Goal: Information Seeking & Learning: Learn about a topic

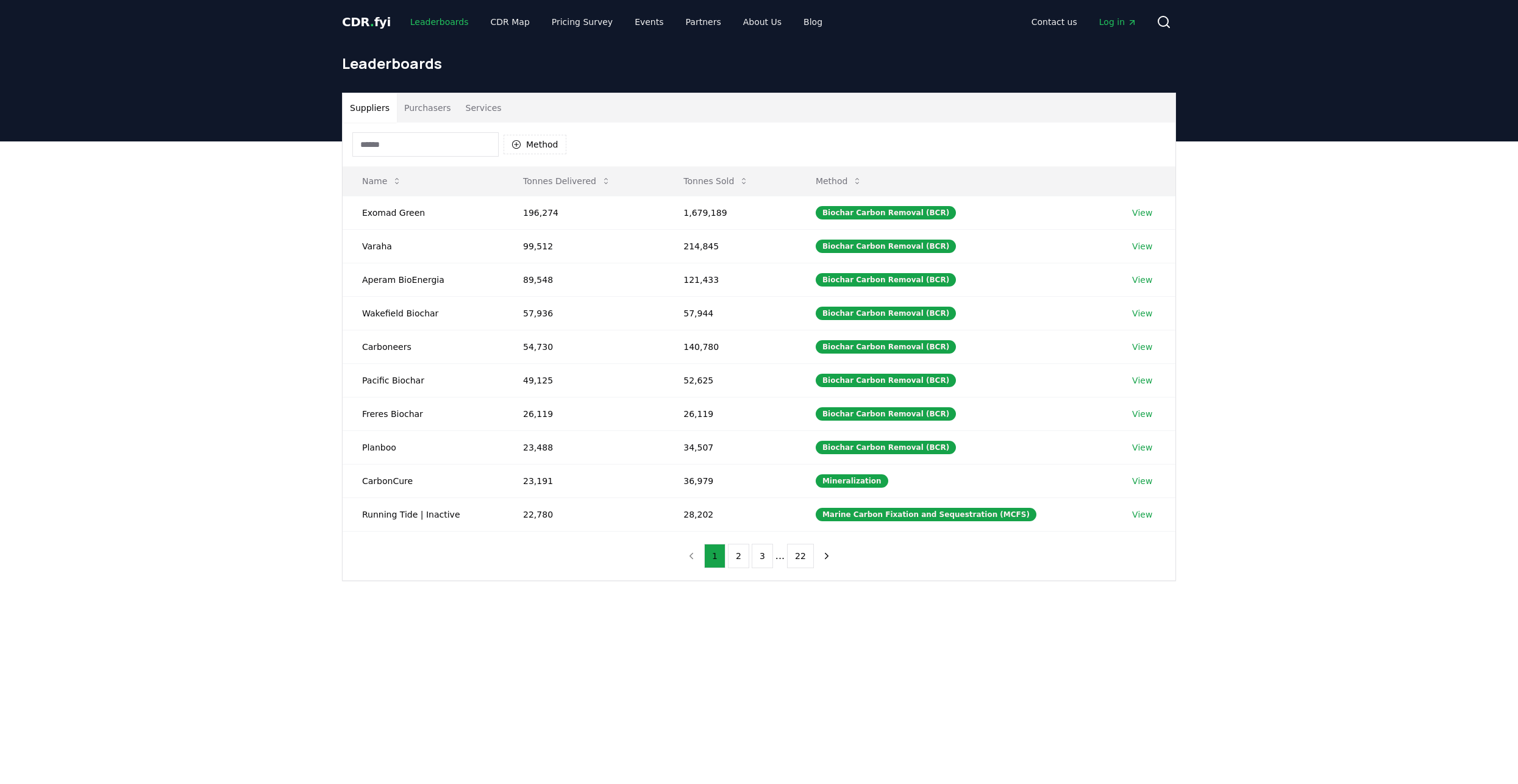
click at [450, 23] on link "Leaderboards" at bounding box center [439, 22] width 78 height 22
click at [534, 140] on button "Method" at bounding box center [534, 144] width 63 height 19
click at [513, 204] on div "Suggestions" at bounding box center [517, 203] width 10 height 10
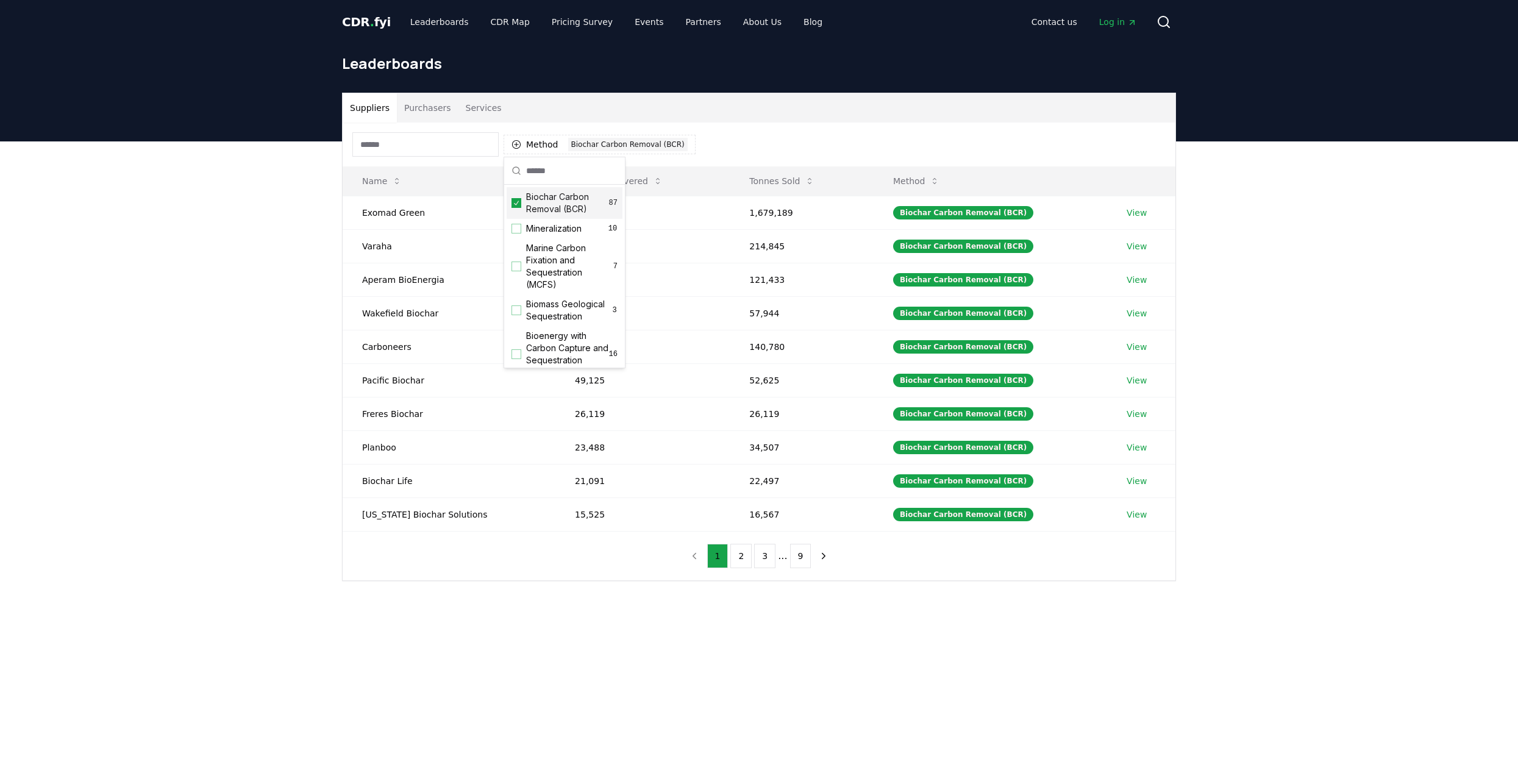
click at [283, 257] on div "Suppliers Purchasers Services Method 1 Biochar Carbon Removal (BCR) Name Tonnes…" at bounding box center [759, 385] width 1518 height 488
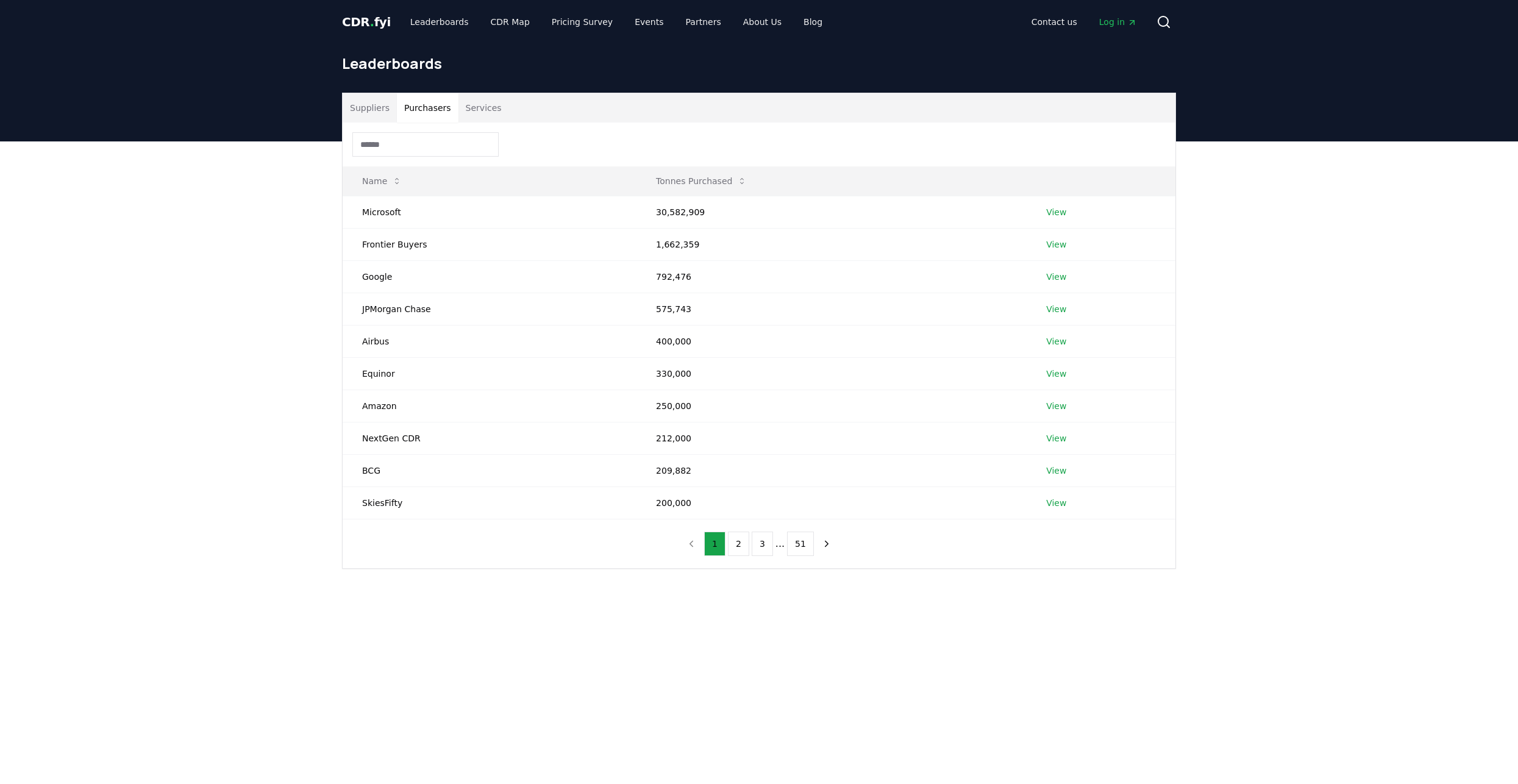
click at [419, 111] on button "Purchasers" at bounding box center [428, 108] width 62 height 29
click at [361, 109] on button "Suppliers" at bounding box center [370, 108] width 54 height 29
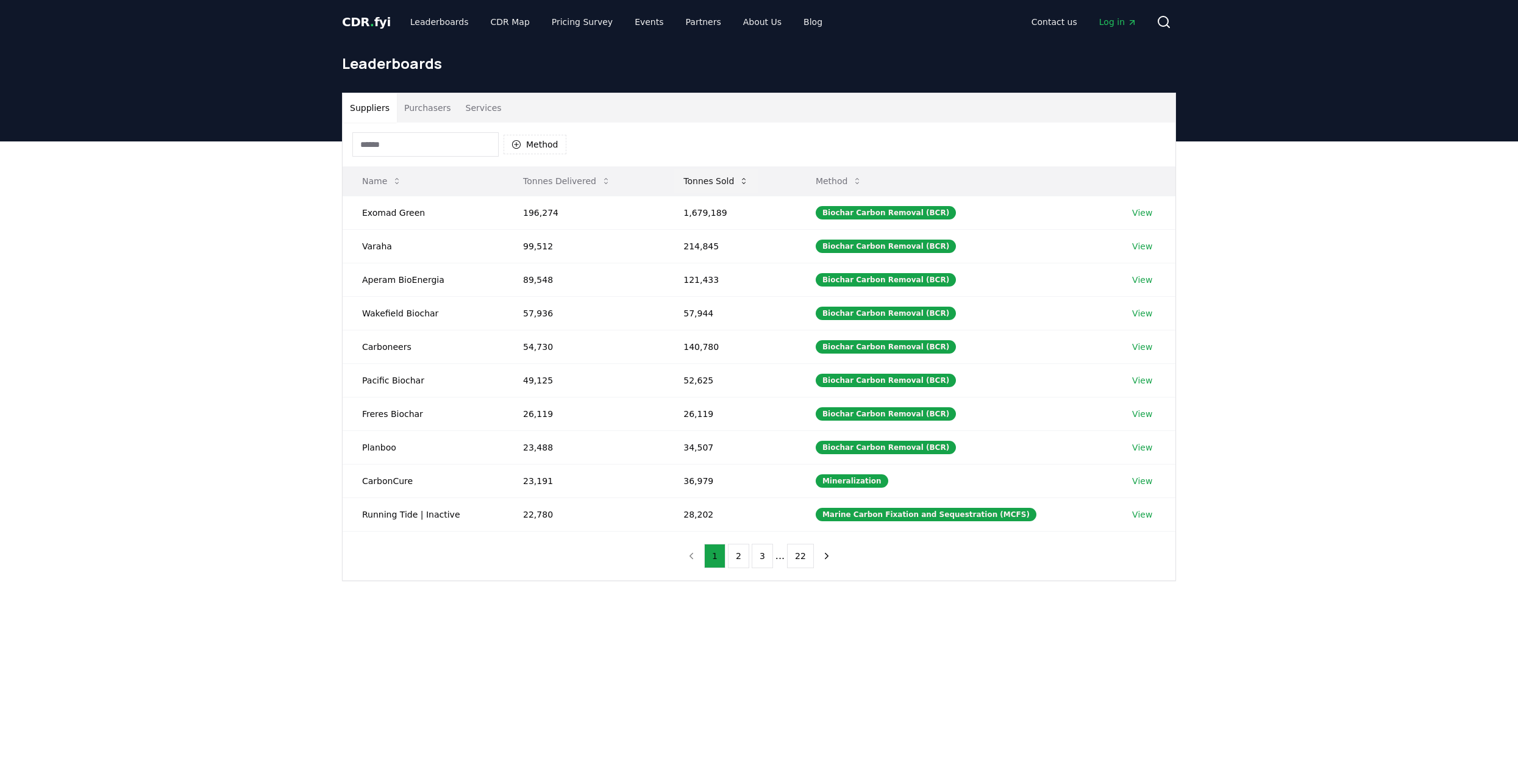
click at [749, 181] on icon at bounding box center [744, 181] width 10 height 10
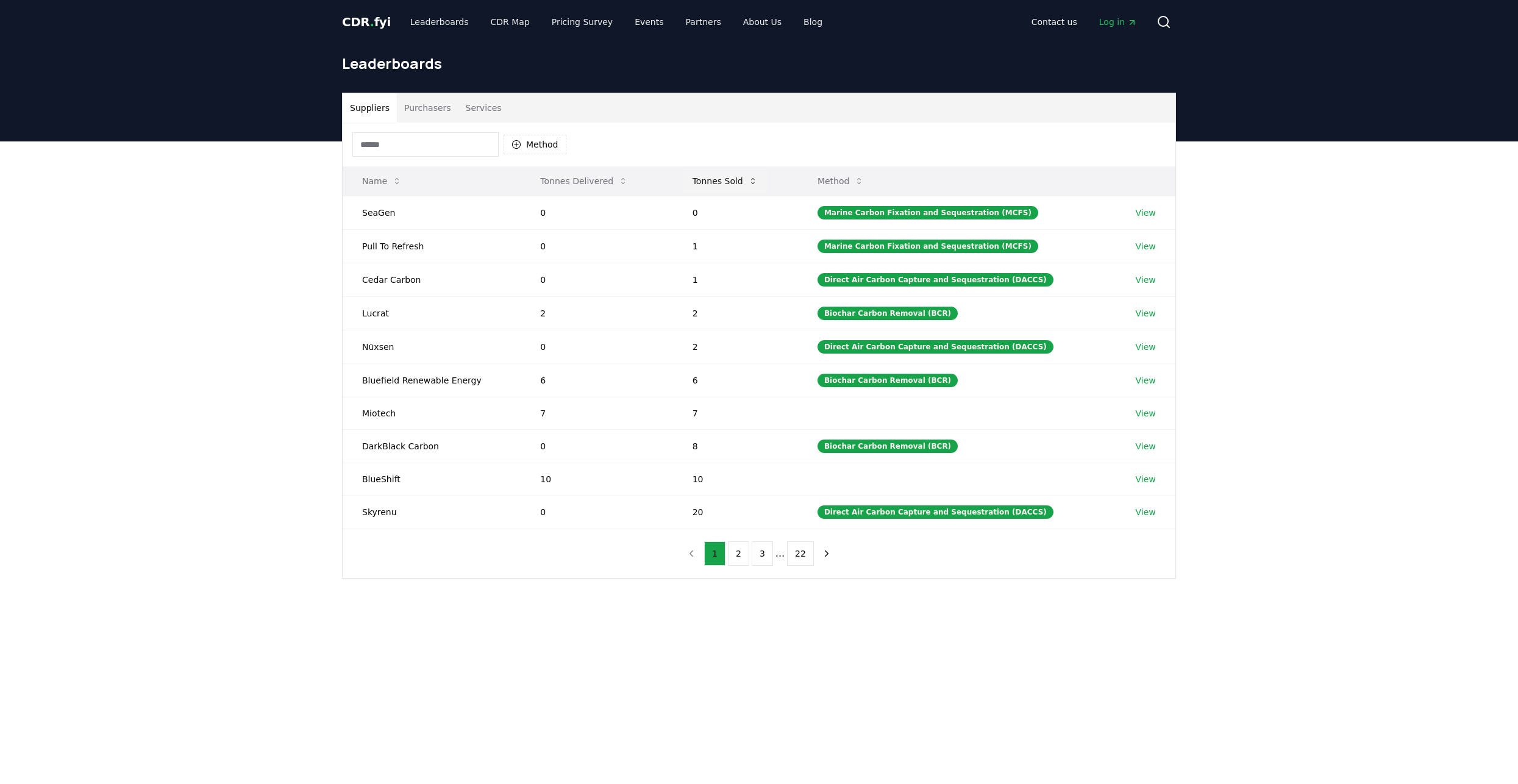
click at [752, 181] on icon at bounding box center [753, 181] width 10 height 10
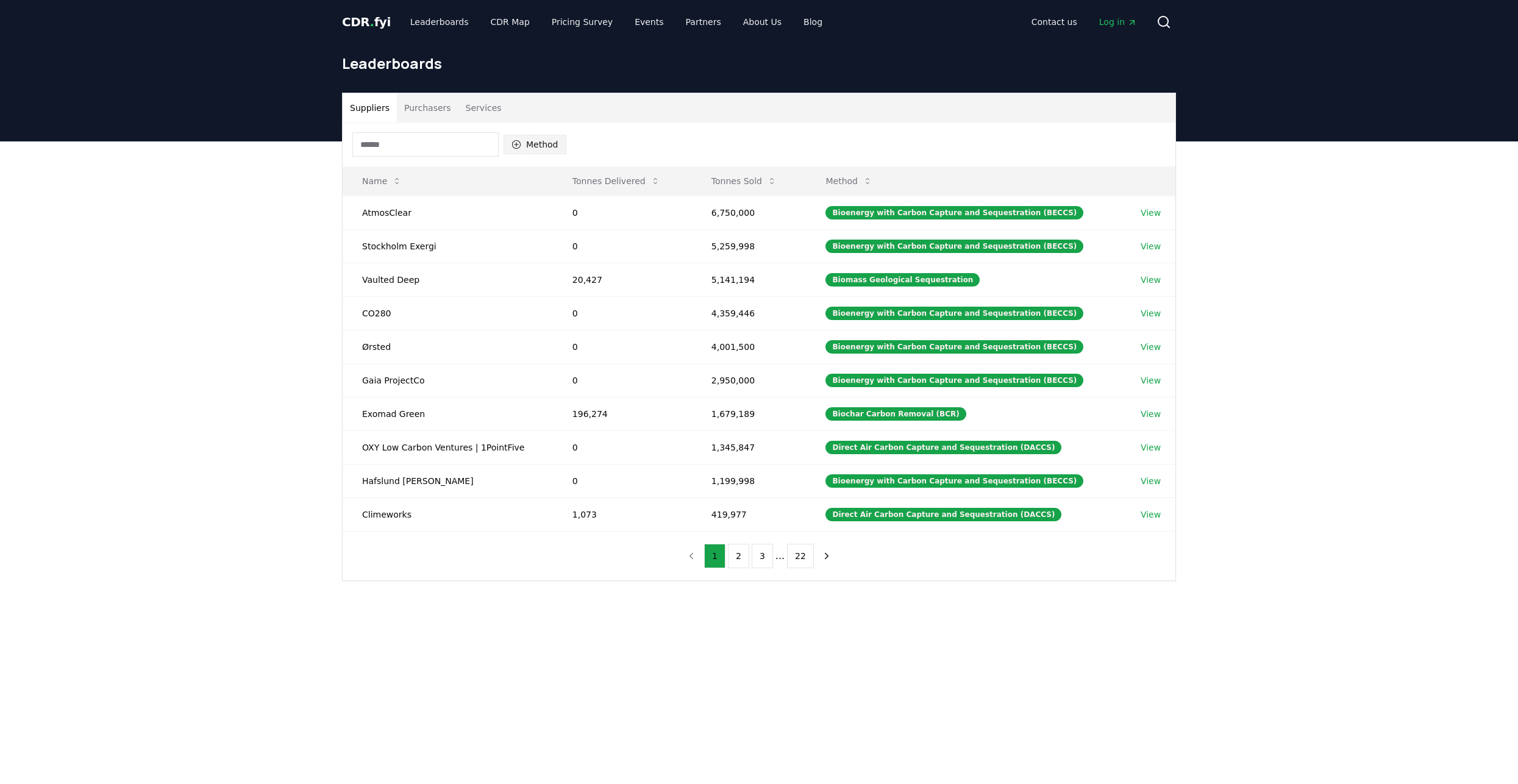
click at [534, 139] on button "Method" at bounding box center [534, 144] width 63 height 19
click at [524, 199] on div "Biochar Carbon Removal (BCR) 87" at bounding box center [564, 202] width 116 height 32
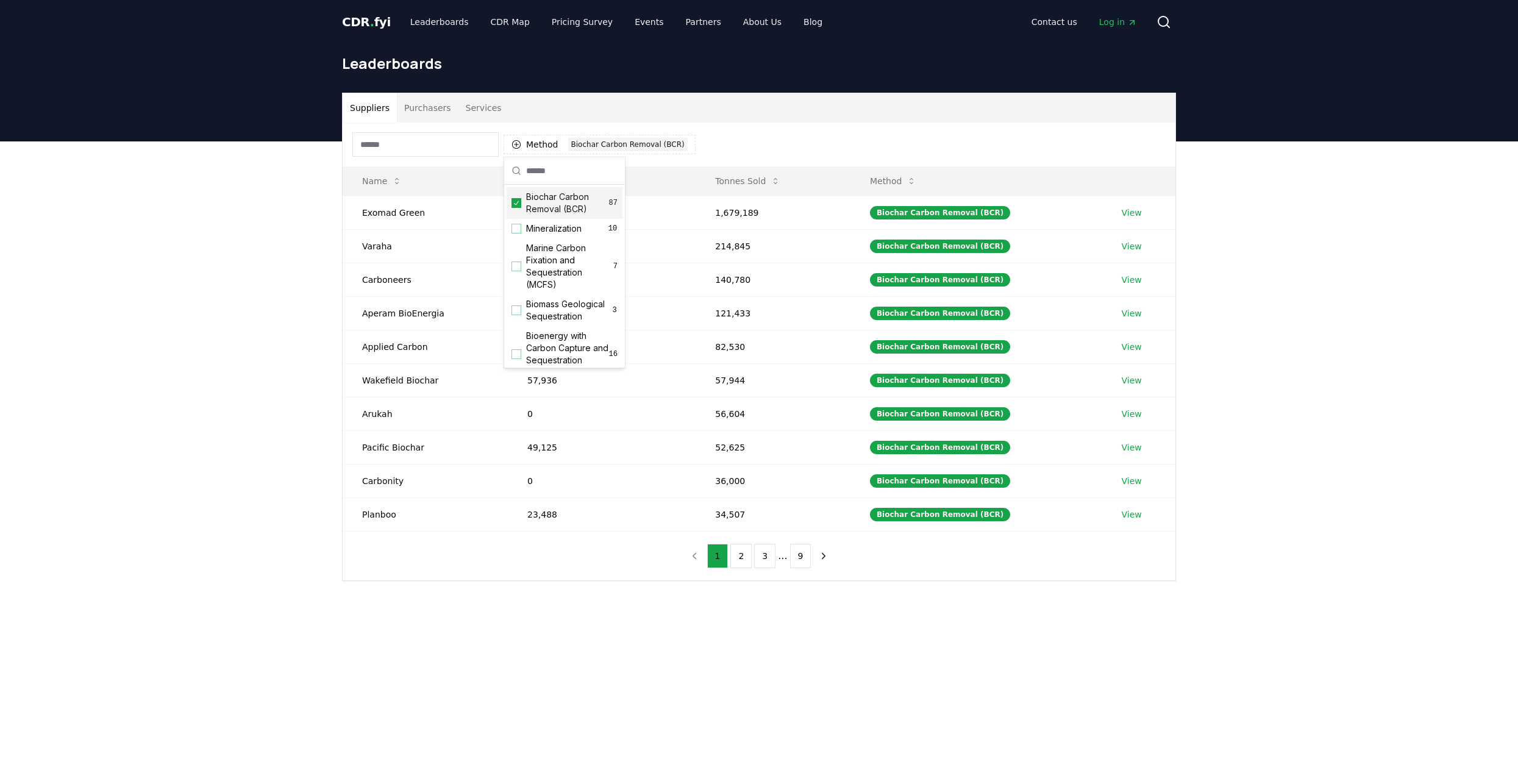
click at [283, 245] on div "Suppliers Purchasers Services Method 1 Biochar Carbon Removal (BCR) Name Tonnes…" at bounding box center [759, 385] width 1518 height 488
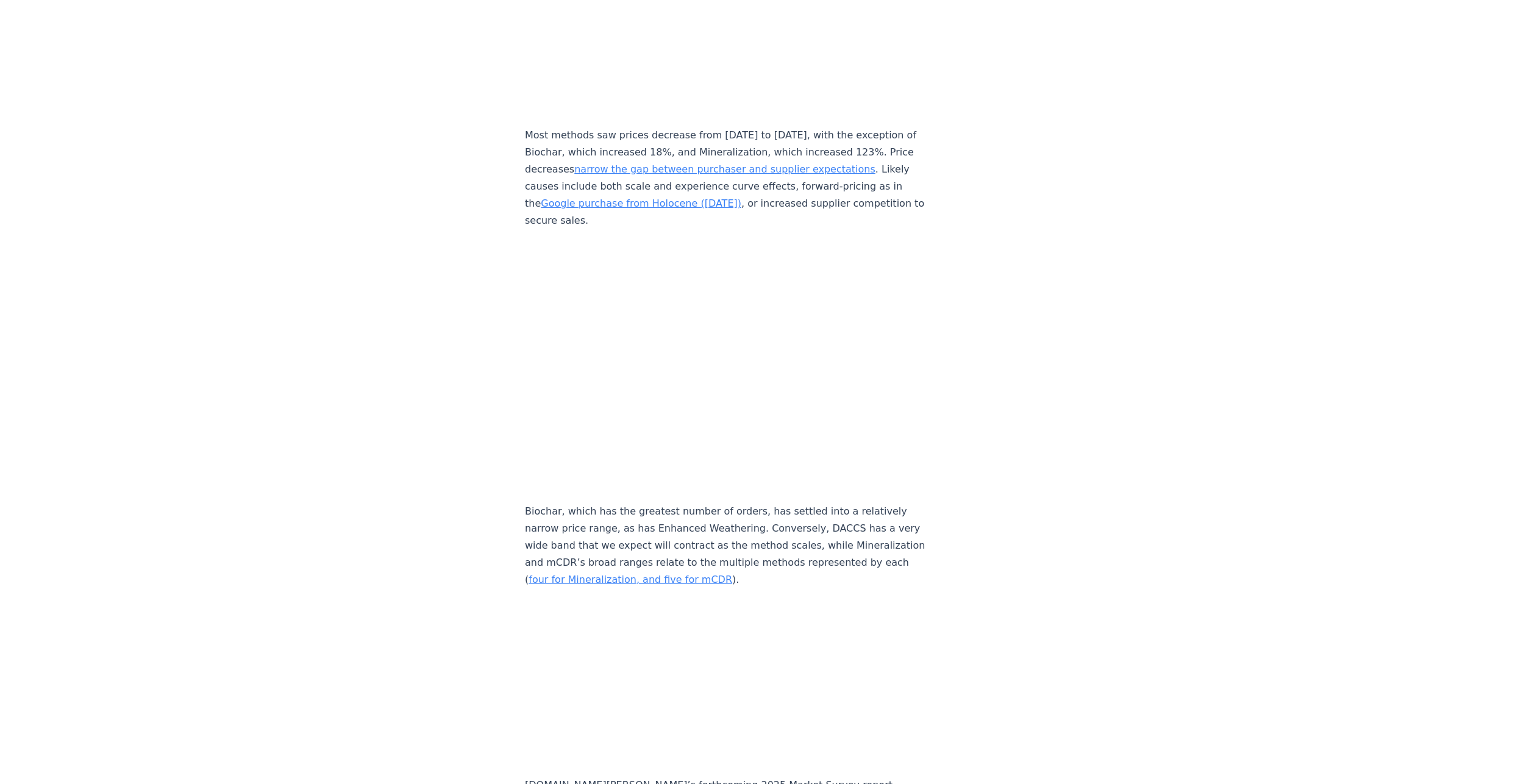
scroll to position [5450, 0]
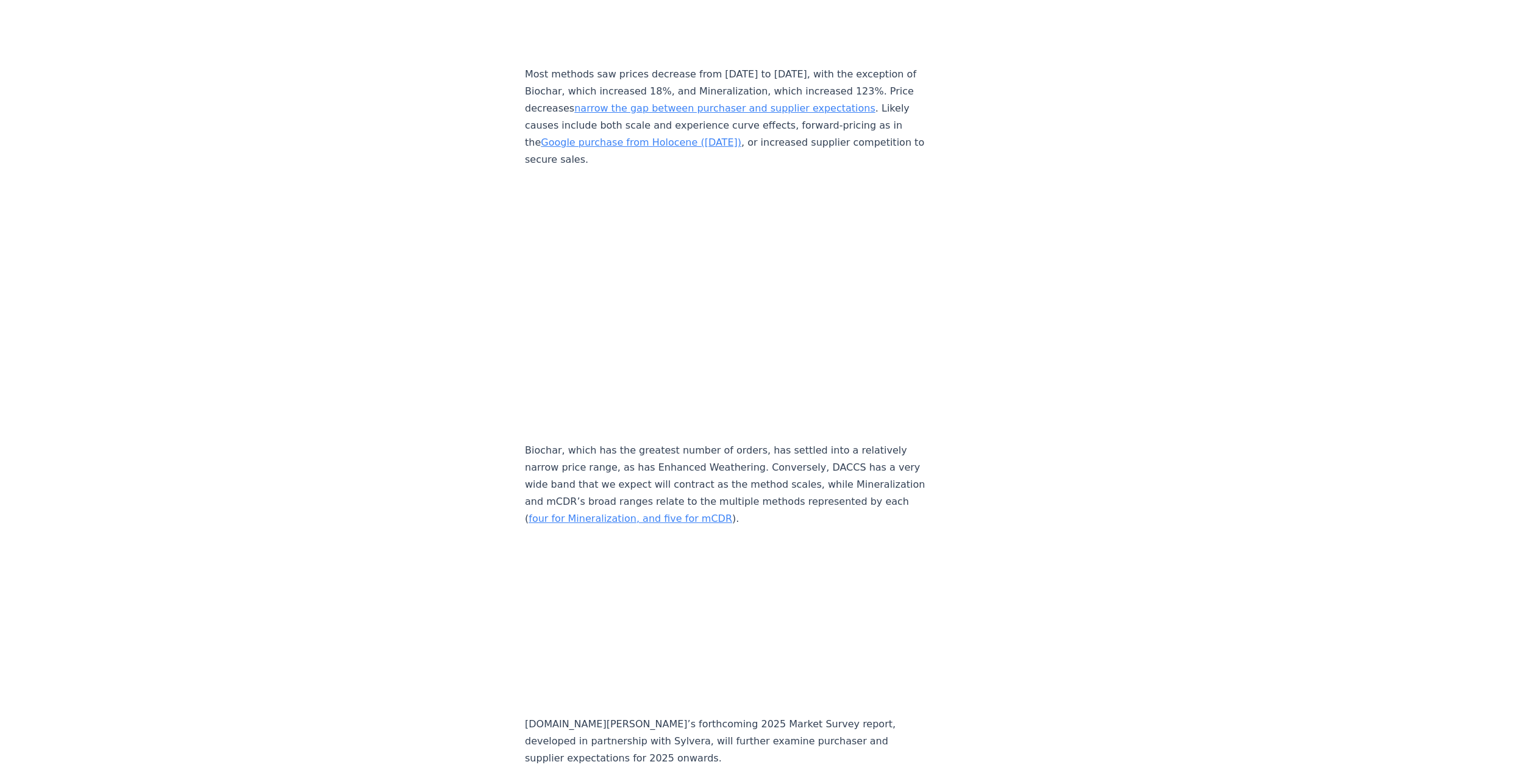
click at [699, 442] on p "Biochar, which has the greatest number of orders, has settled into a relatively…" at bounding box center [727, 485] width 404 height 86
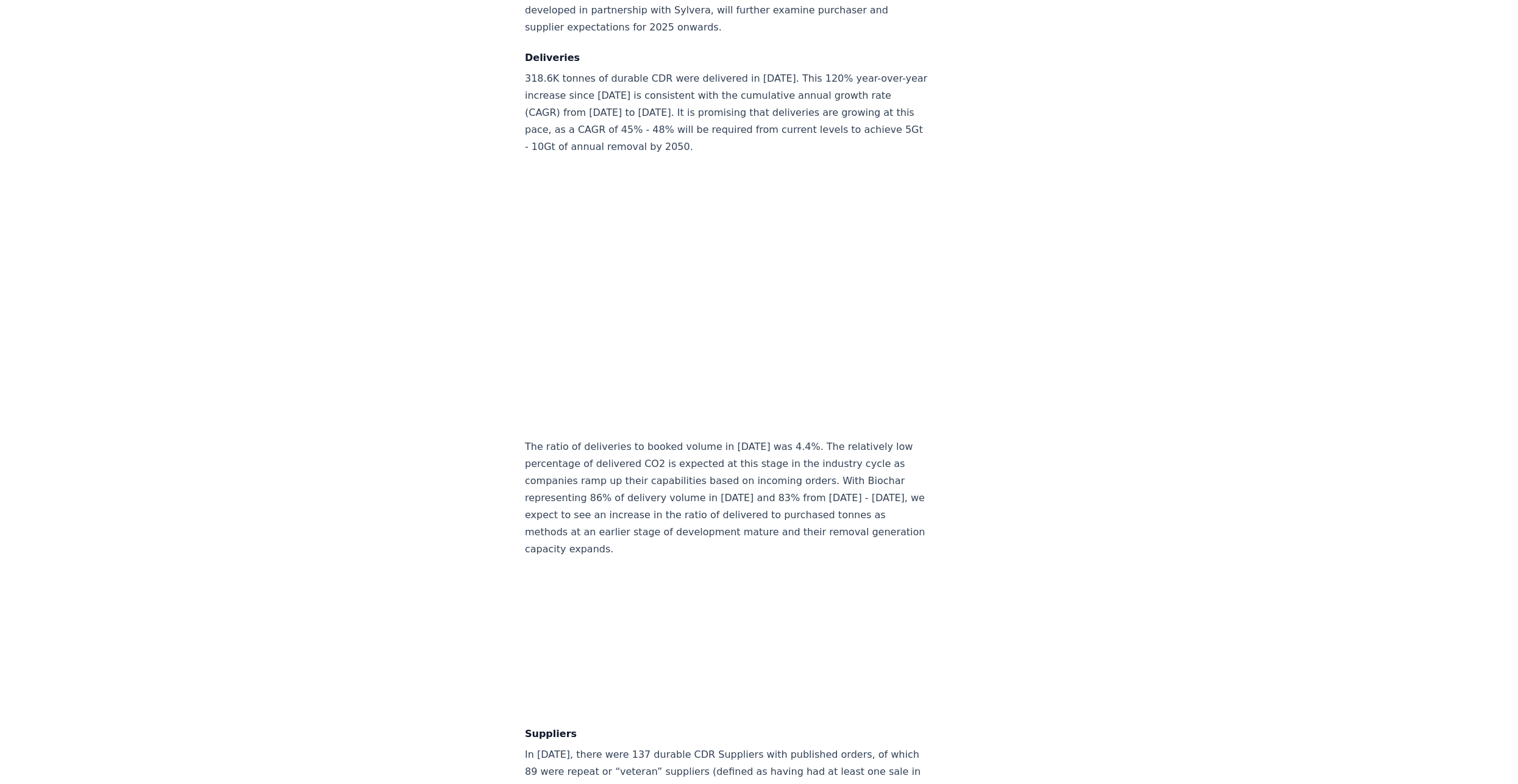
scroll to position [6181, 0]
drag, startPoint x: 582, startPoint y: 476, endPoint x: 776, endPoint y: 474, distance: 194.0
click at [776, 474] on p "The ratio of deliveries to booked volume in [DATE] was 4.4%. The relatively low…" at bounding box center [727, 497] width 404 height 120
drag, startPoint x: 776, startPoint y: 474, endPoint x: 624, endPoint y: 475, distance: 152.0
click at [776, 474] on p "The ratio of deliveries to booked volume in [DATE] was 4.4%. The relatively low…" at bounding box center [727, 497] width 404 height 120
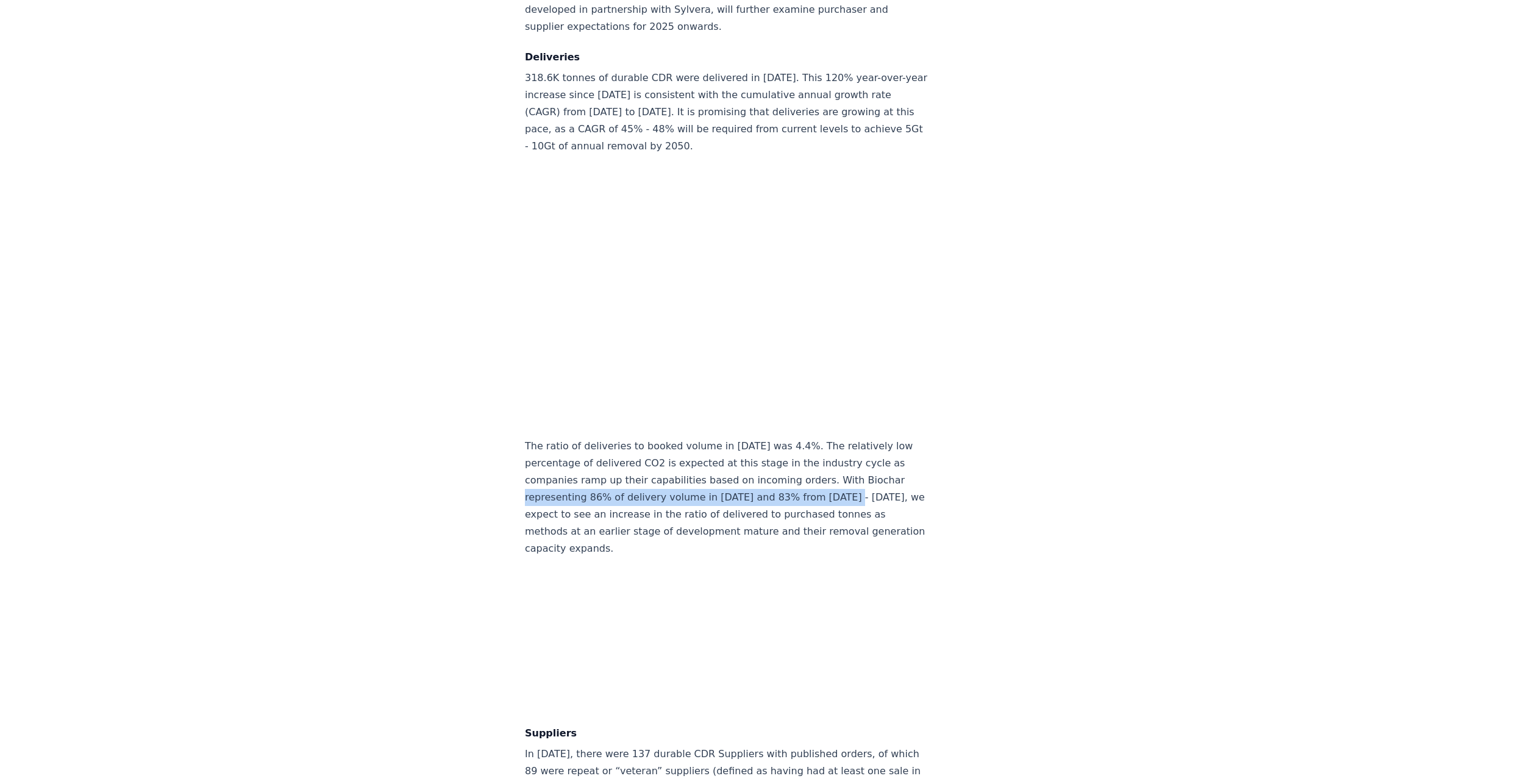
drag, startPoint x: 527, startPoint y: 475, endPoint x: 842, endPoint y: 471, distance: 315.0
click at [842, 471] on p "The ratio of deliveries to booked volume in [DATE] was 4.4%. The relatively low…" at bounding box center [727, 497] width 404 height 120
copy p "epresenting 86% of delivery volume in [DATE] and 83% from [DATE] - [DATE]"
click at [429, 501] on div "[DATE] Keep Calm and Remove On - [DOMAIN_NAME] 2024 Year in Review Highlights D…" at bounding box center [759, 557] width 854 height 13390
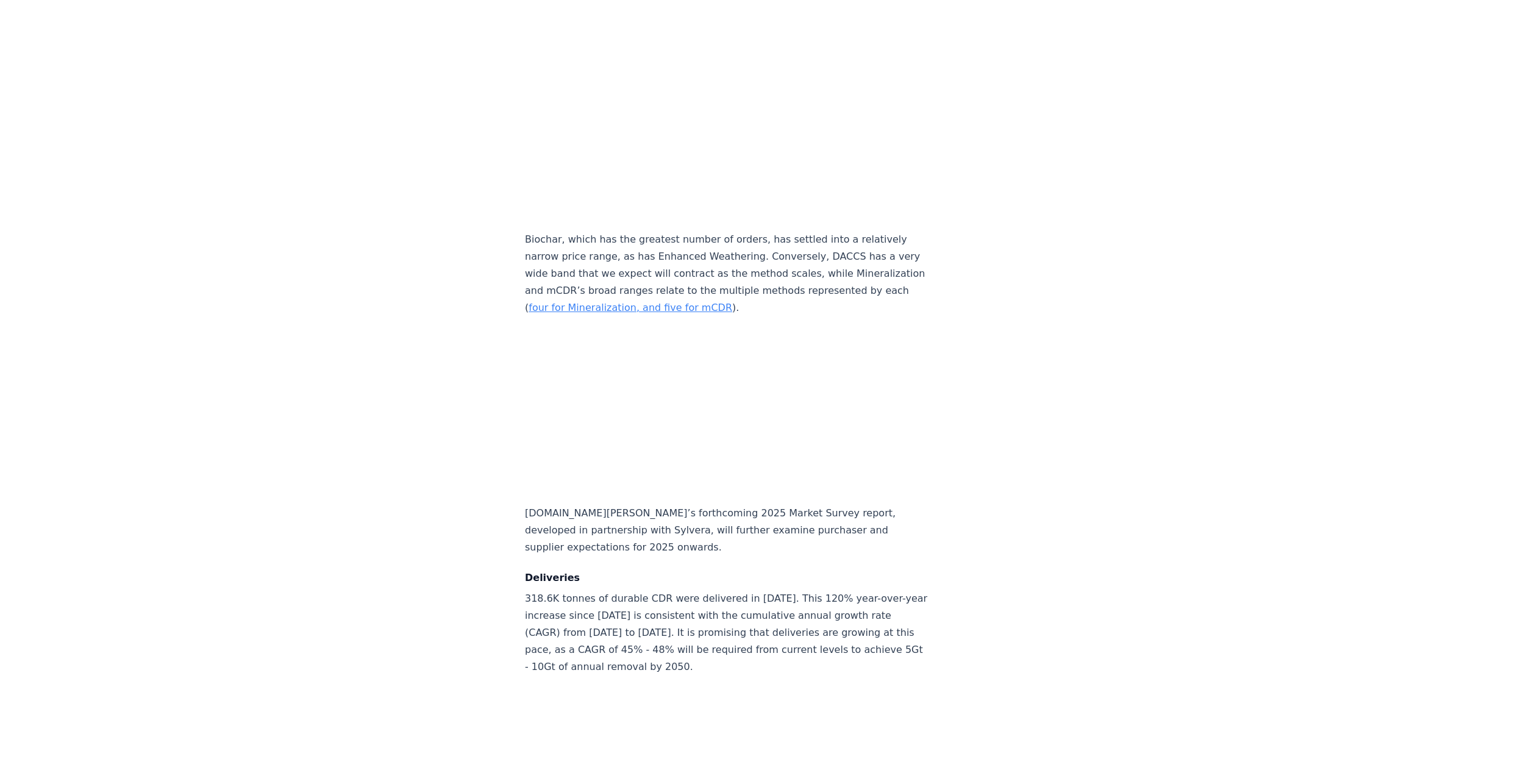
scroll to position [5737, 0]
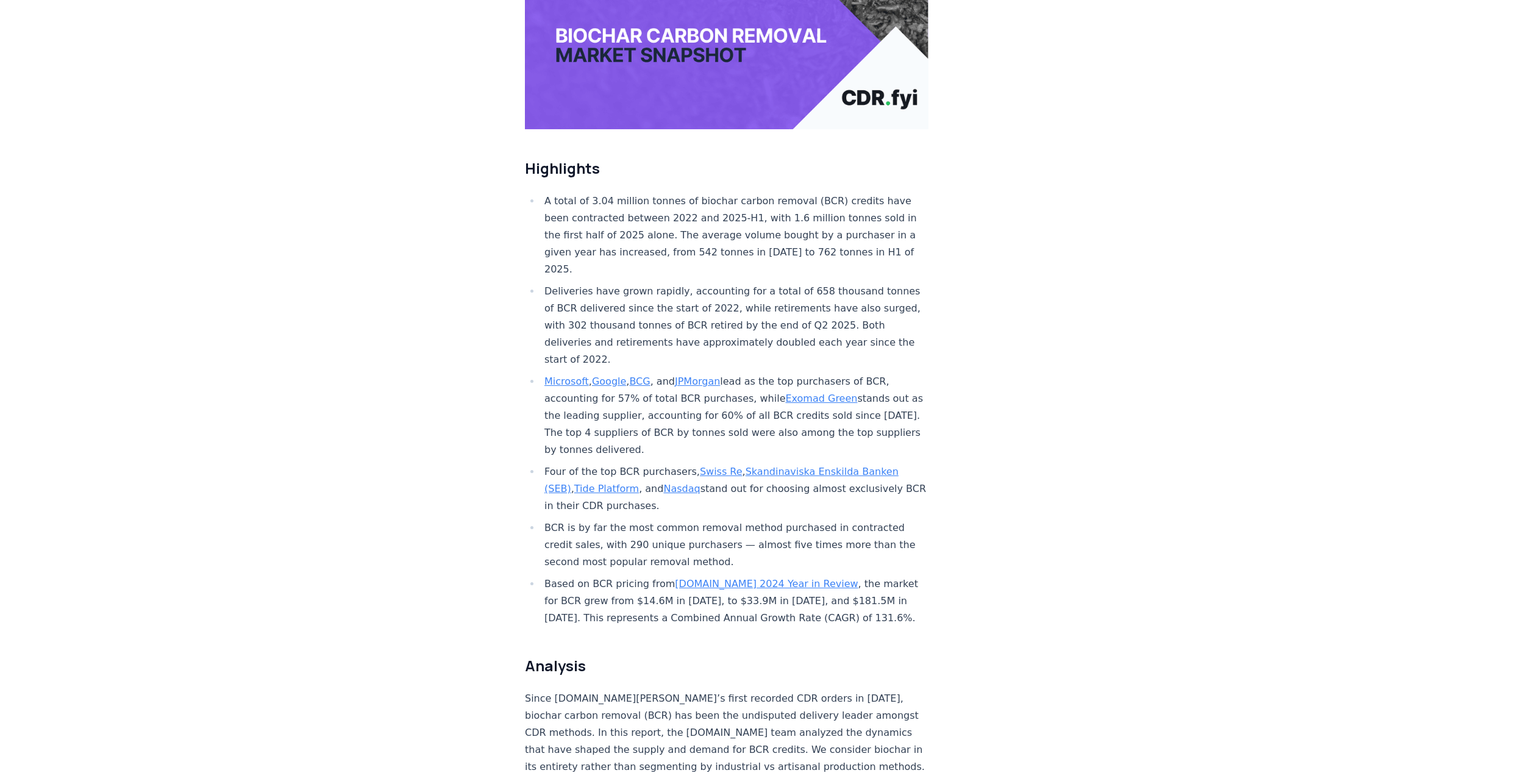
scroll to position [366, 0]
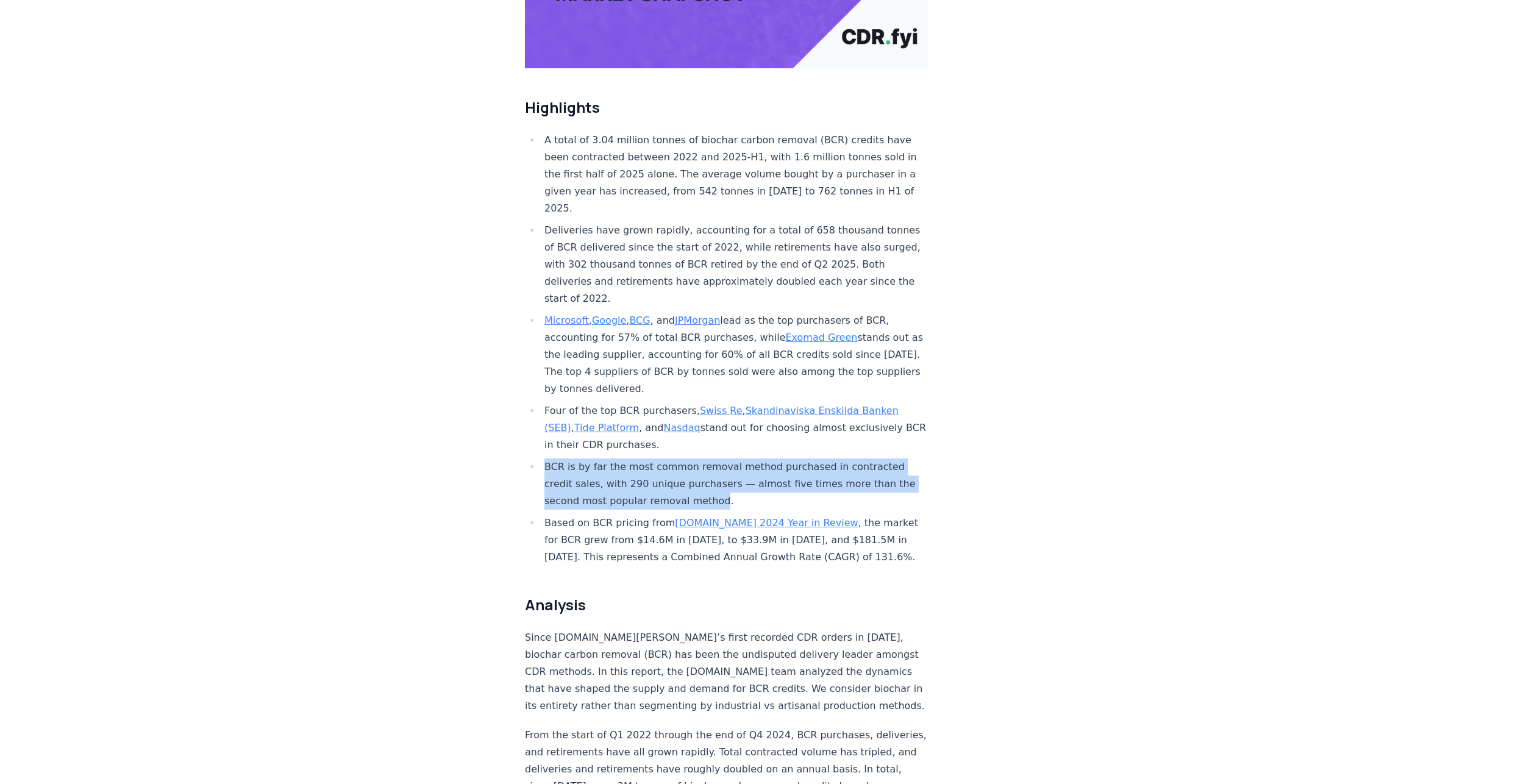
drag, startPoint x: 547, startPoint y: 427, endPoint x: 715, endPoint y: 464, distance: 172.0
click at [715, 464] on li "BCR is by far the most common removal method purchased in contracted credit sal…" at bounding box center [735, 484] width 388 height 51
copy li "BCR is by far the most common removal method purchased in contracted credit sal…"
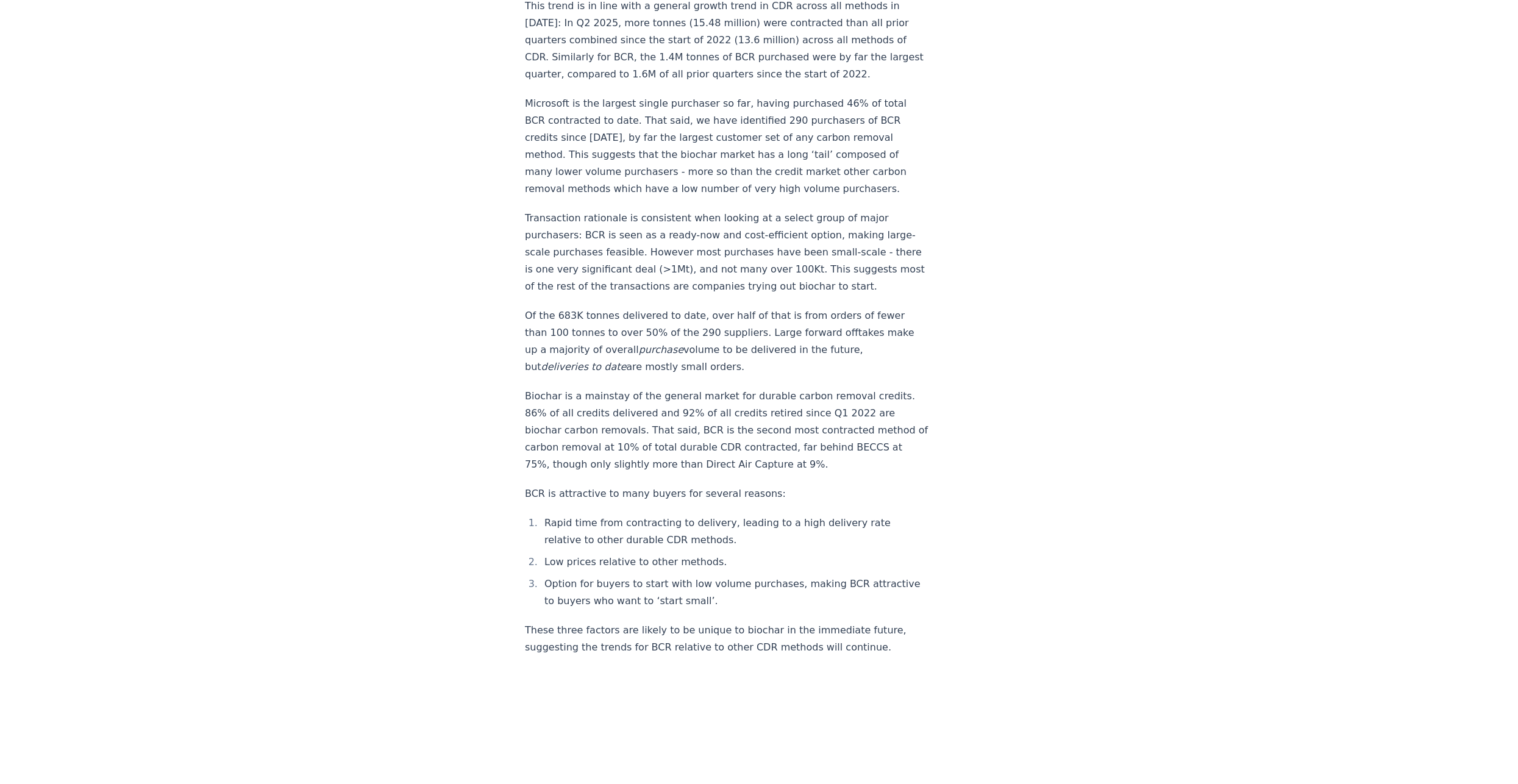
scroll to position [1401, 0]
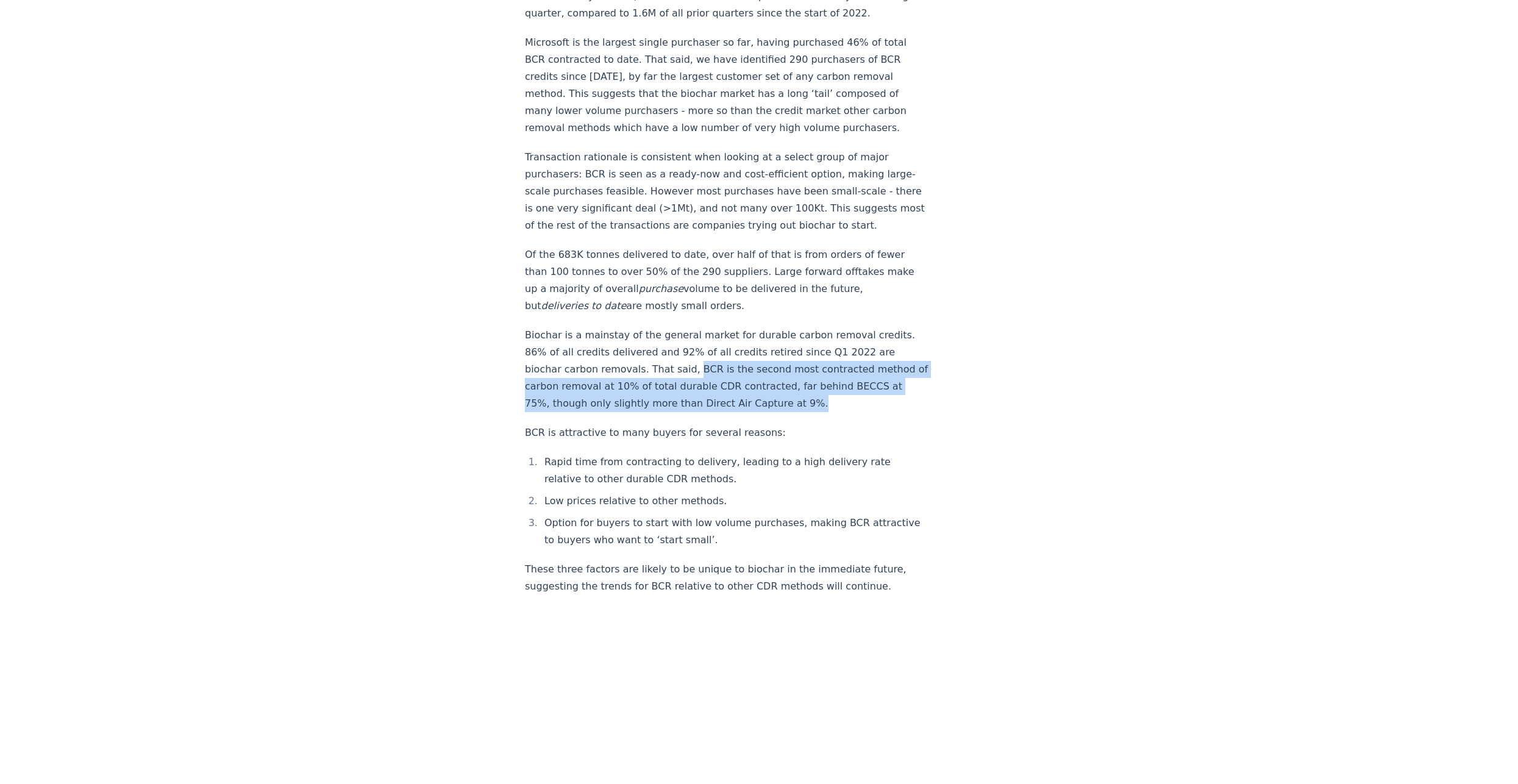
drag, startPoint x: 686, startPoint y: 346, endPoint x: 798, endPoint y: 378, distance: 116.5
click at [798, 378] on p "Biochar is a mainstay of the general market for durable carbon removal credits.…" at bounding box center [727, 369] width 404 height 86
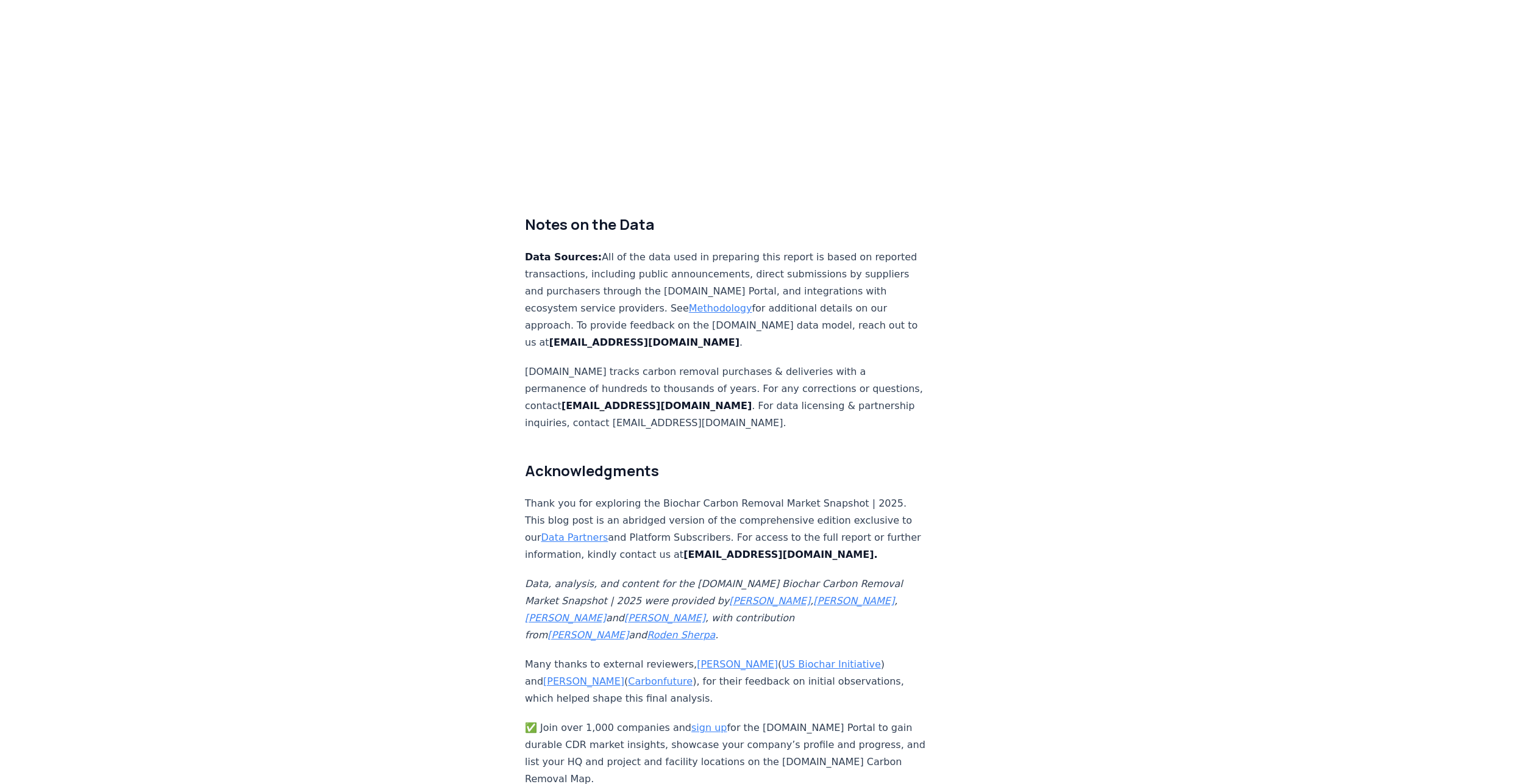
scroll to position [7740, 0]
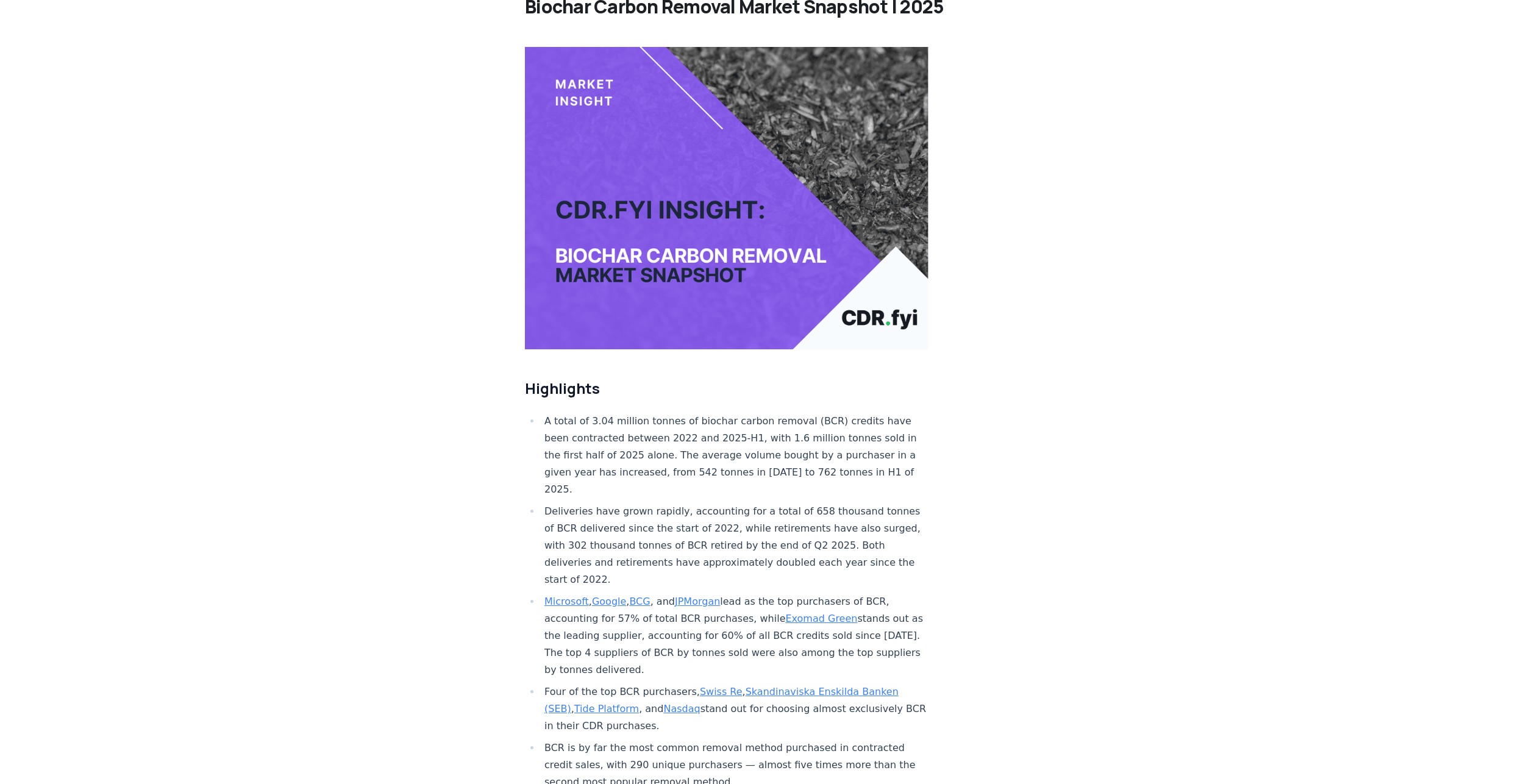
scroll to position [244, 0]
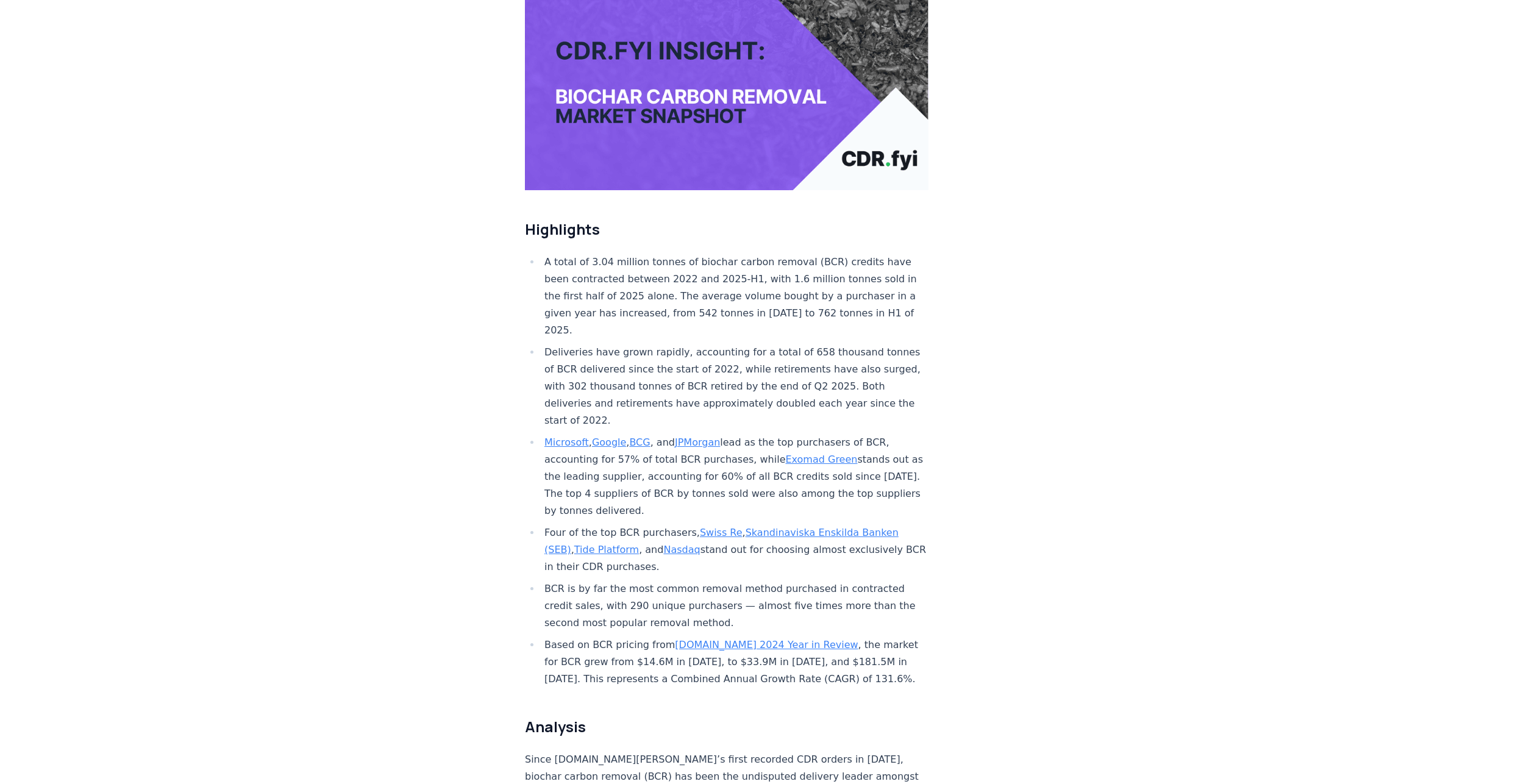
drag, startPoint x: 979, startPoint y: 529, endPoint x: 1011, endPoint y: 541, distance: 34.2
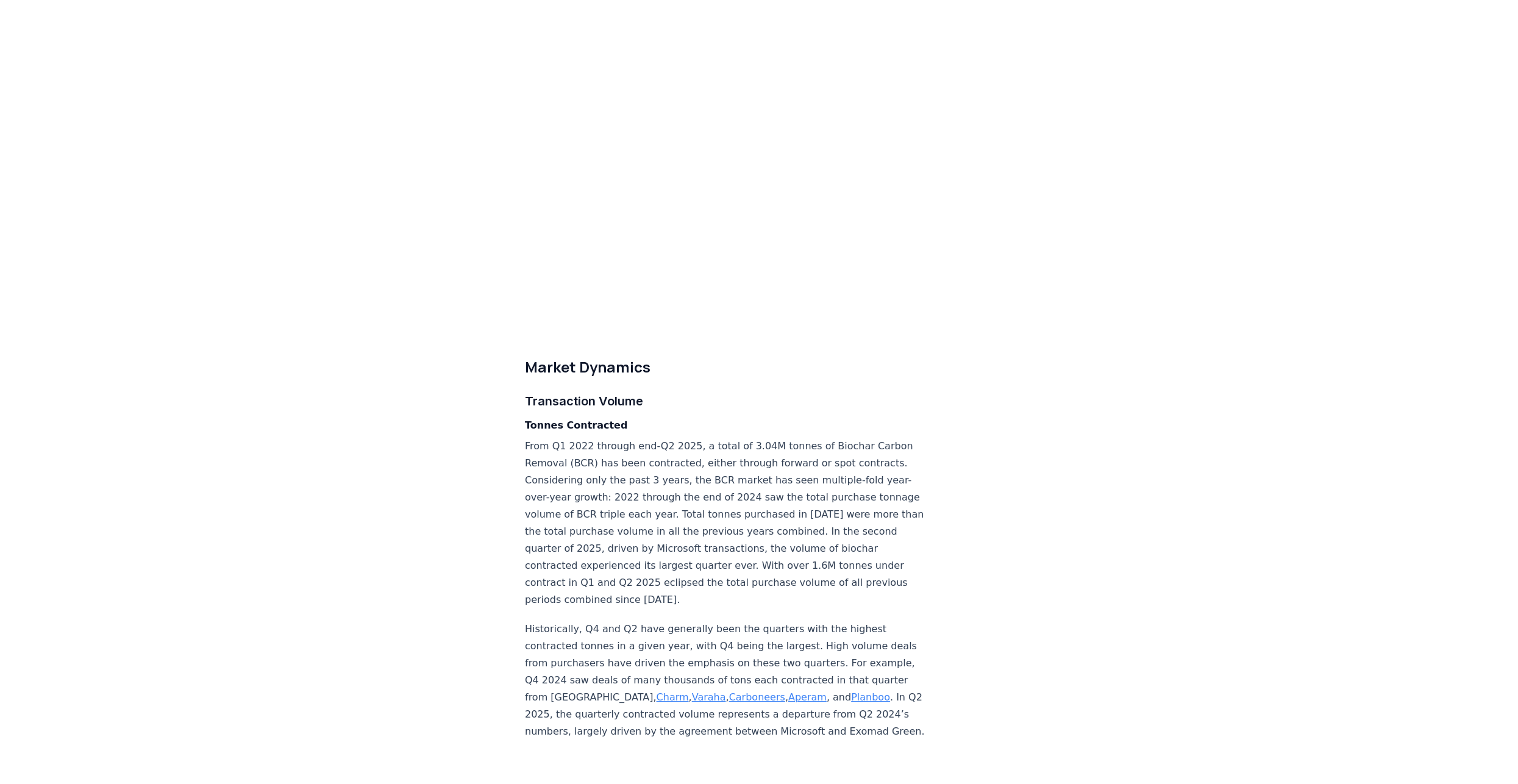
scroll to position [2779, 0]
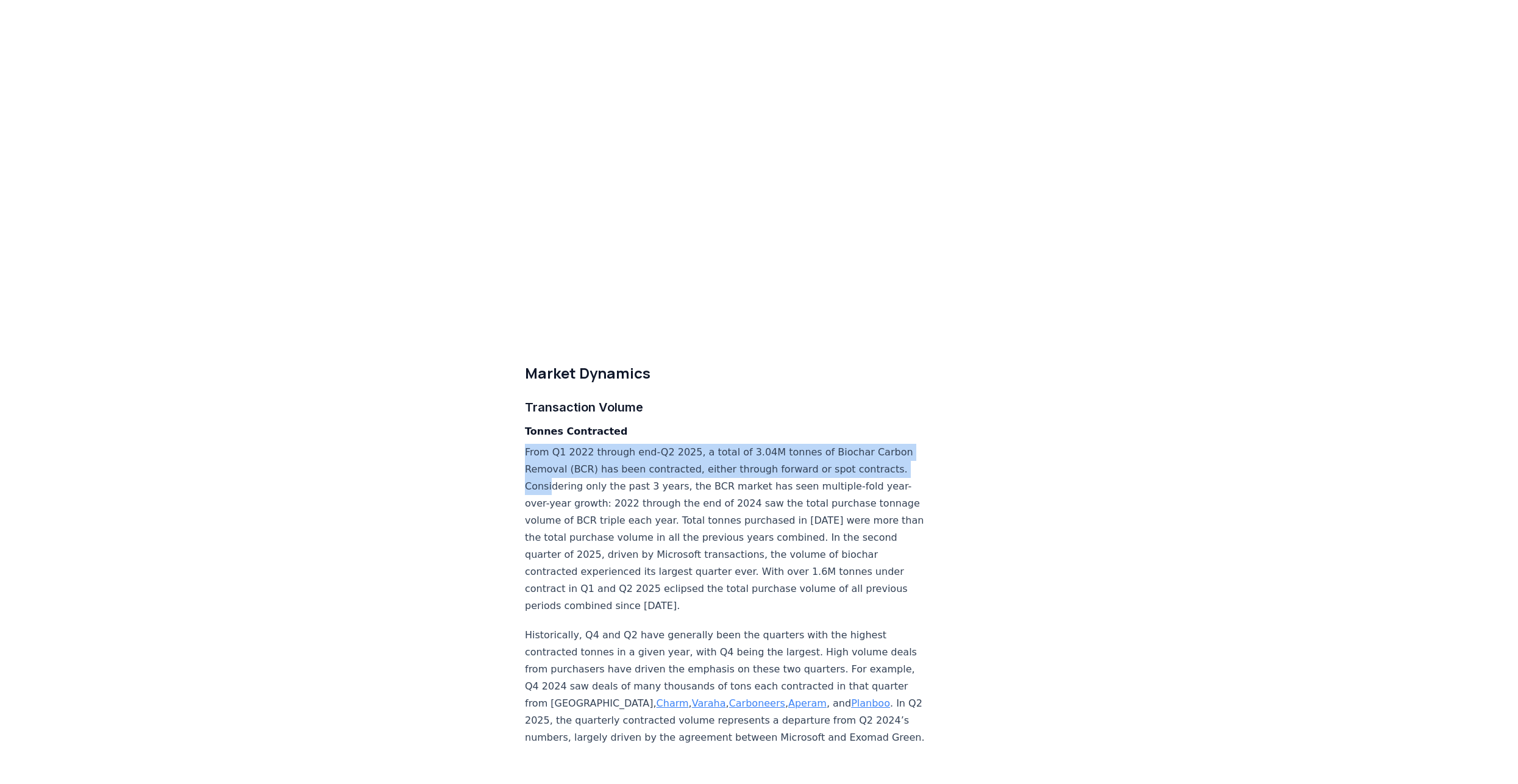
drag, startPoint x: 525, startPoint y: 431, endPoint x: 595, endPoint y: 466, distance: 78.3
click at [595, 466] on p "From Q1 2022 through end-Q2 2025, a total of 3.04M tonnes of Biochar Carbon Rem…" at bounding box center [727, 529] width 404 height 171
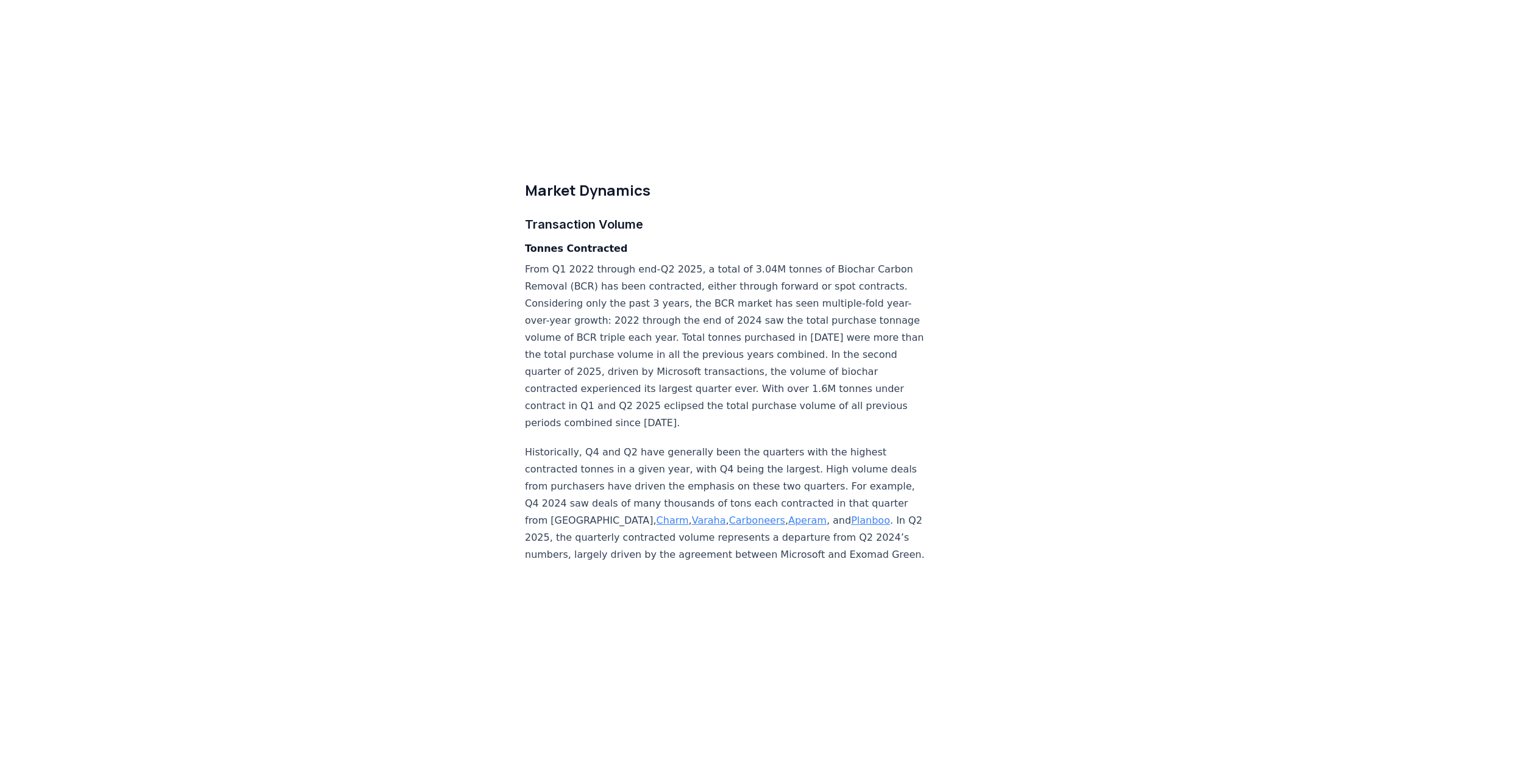
scroll to position [3084, 0]
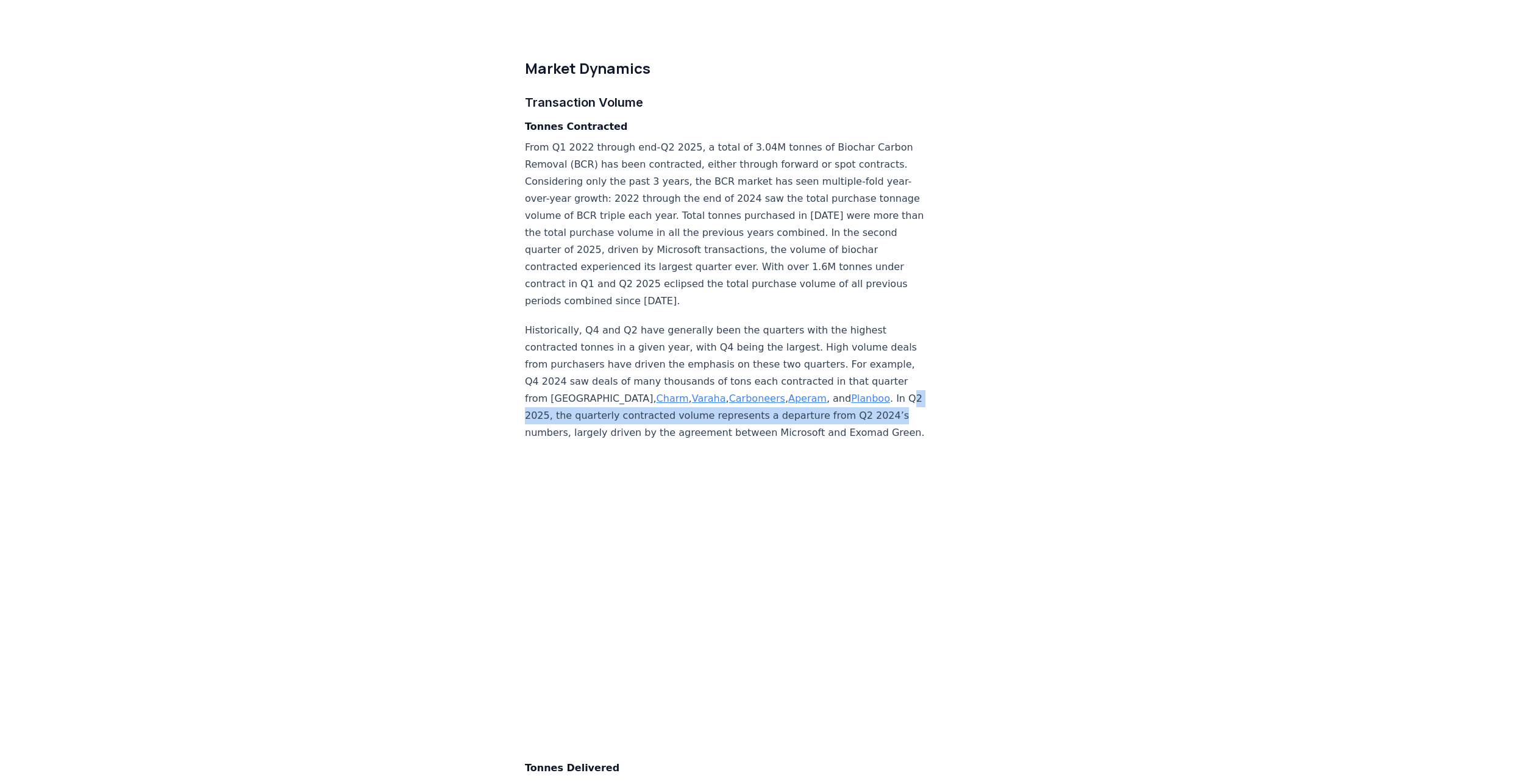
drag, startPoint x: 839, startPoint y: 377, endPoint x: 854, endPoint y: 403, distance: 30.0
click at [854, 403] on p "Historically, Q4 and Q2 have generally been the quarters with the highest contr…" at bounding box center [727, 381] width 404 height 120
drag, startPoint x: 579, startPoint y: 384, endPoint x: 597, endPoint y: 411, distance: 32.4
click at [597, 411] on p "Historically, Q4 and Q2 have generally been the quarters with the highest contr…" at bounding box center [727, 381] width 404 height 120
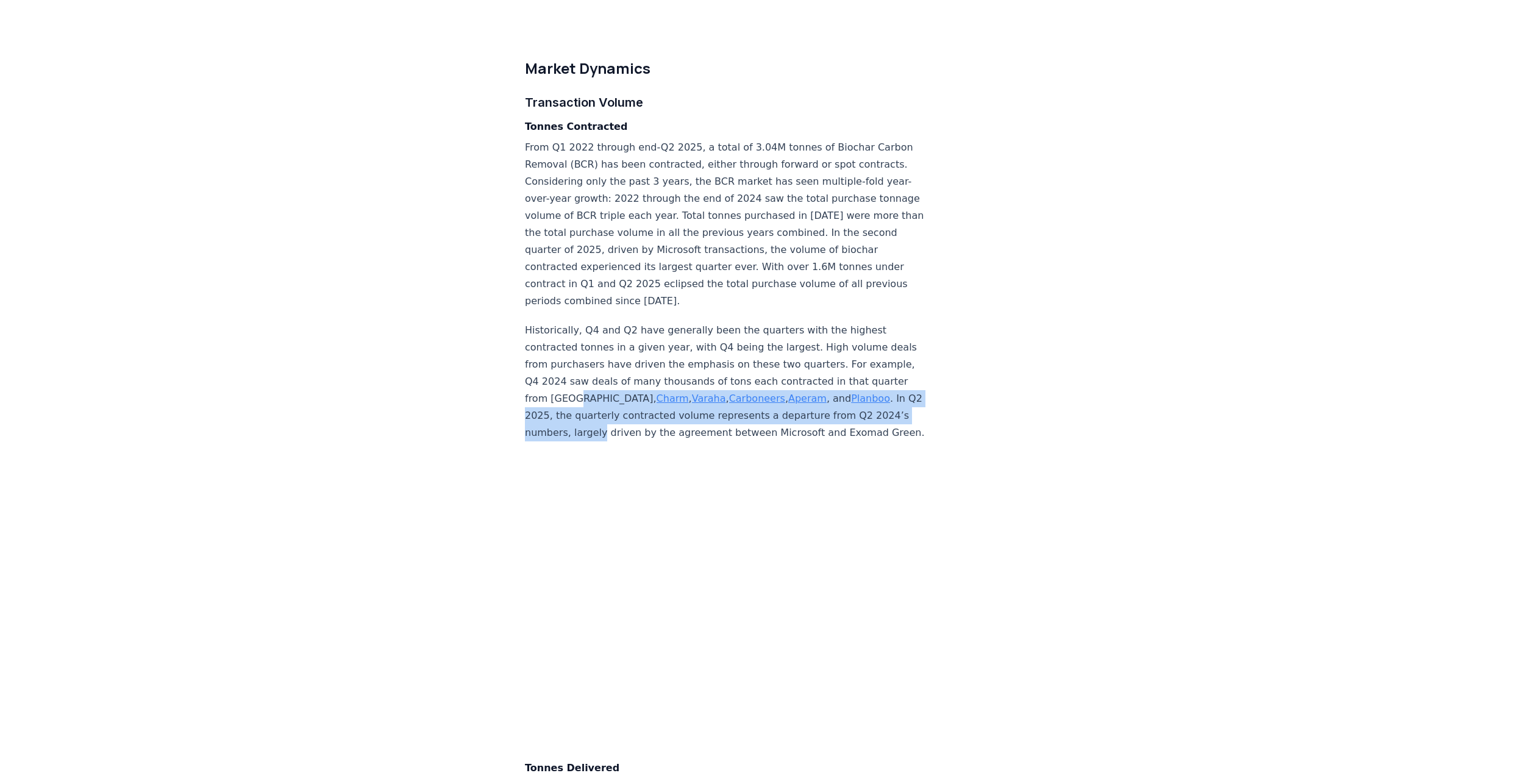
click at [597, 411] on p "Historically, Q4 and Q2 have generally been the quarters with the highest contr…" at bounding box center [727, 381] width 404 height 120
drag, startPoint x: 586, startPoint y: 427, endPoint x: 542, endPoint y: 370, distance: 72.0
click at [542, 370] on p "Historically, Q4 and Q2 have generally been the quarters with the highest contr…" at bounding box center [727, 381] width 404 height 120
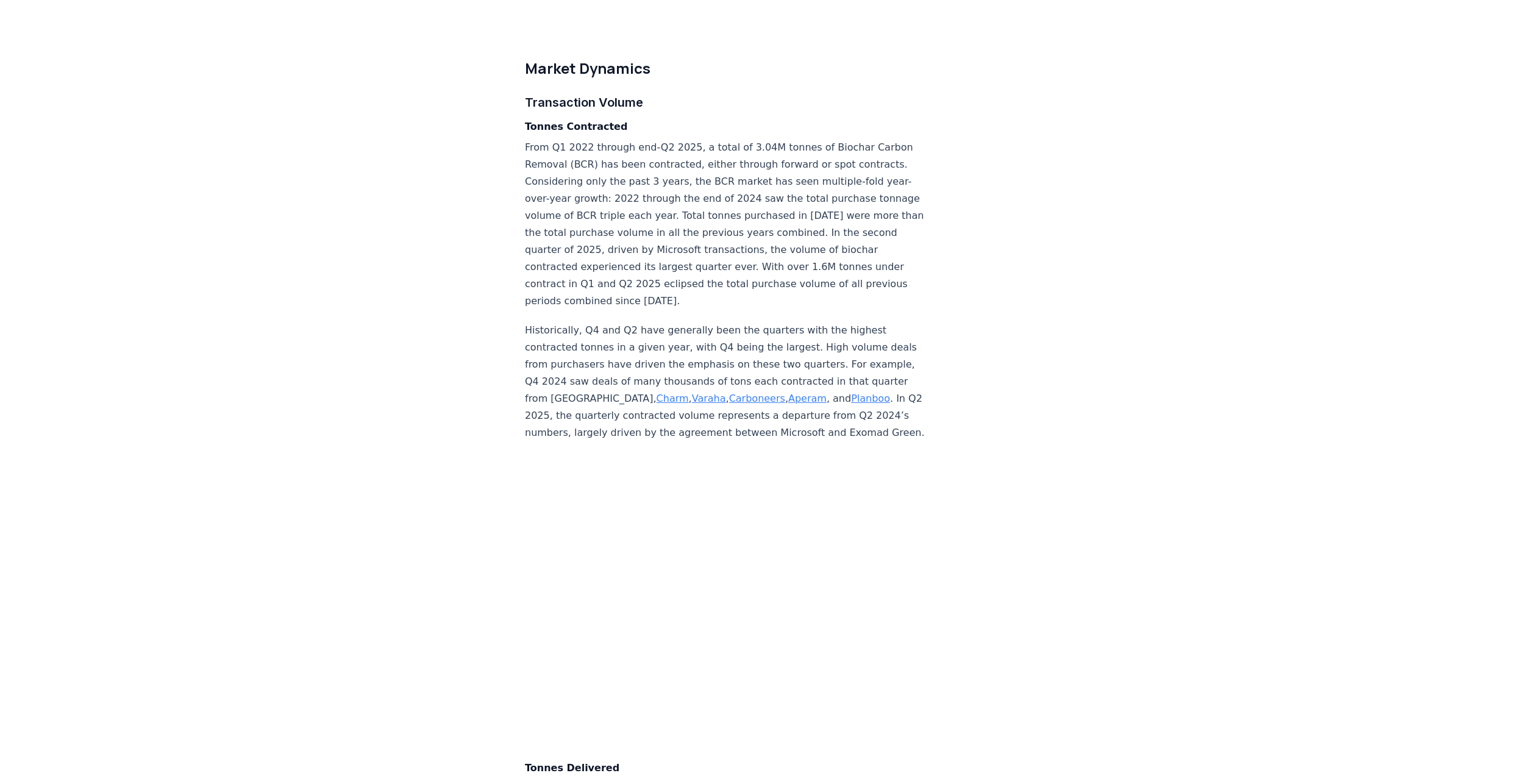
drag, startPoint x: 542, startPoint y: 370, endPoint x: 537, endPoint y: 375, distance: 7.1
click at [537, 375] on p "Historically, Q4 and Q2 have generally been the quarters with the highest contr…" at bounding box center [727, 381] width 404 height 120
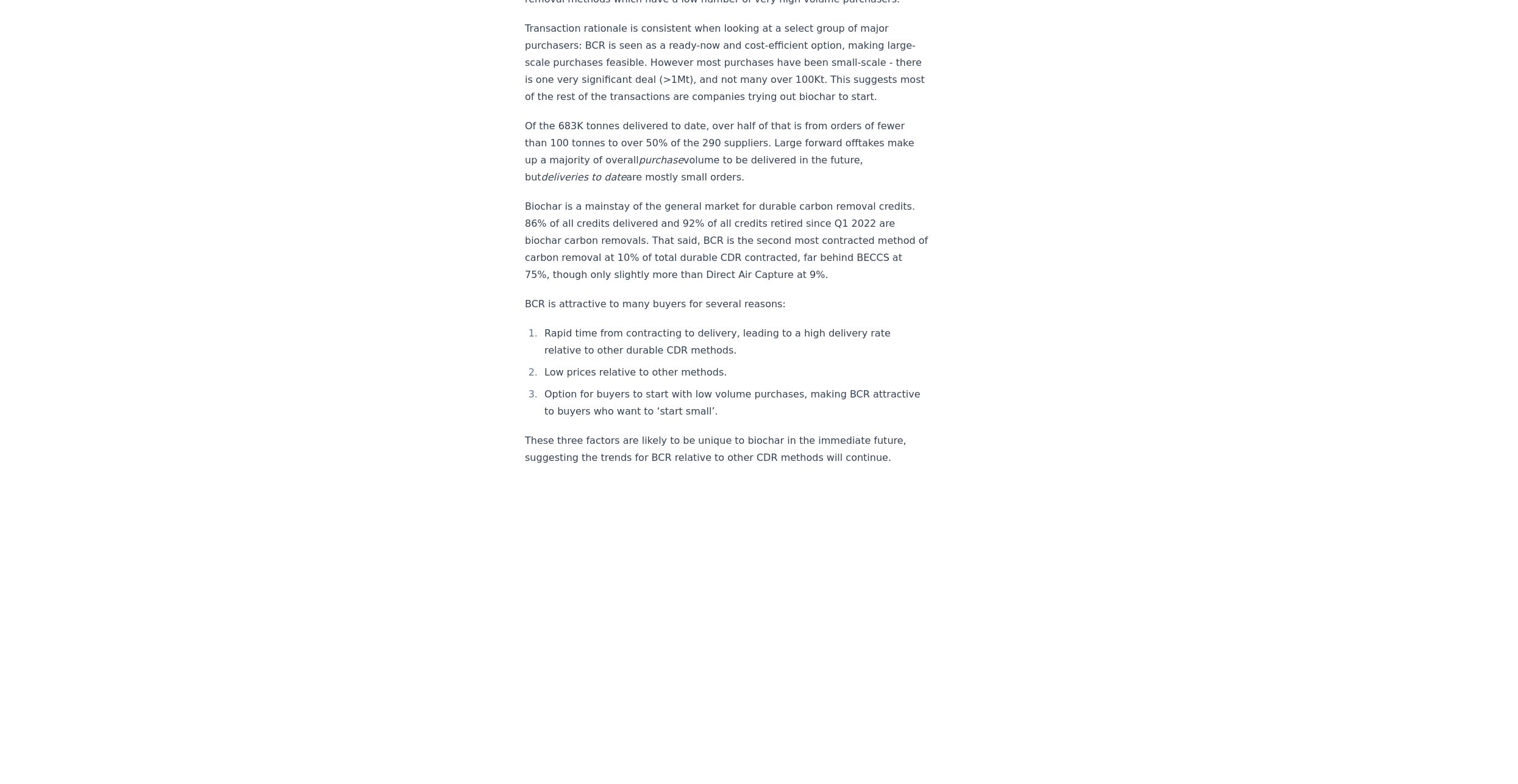
scroll to position [1439, 0]
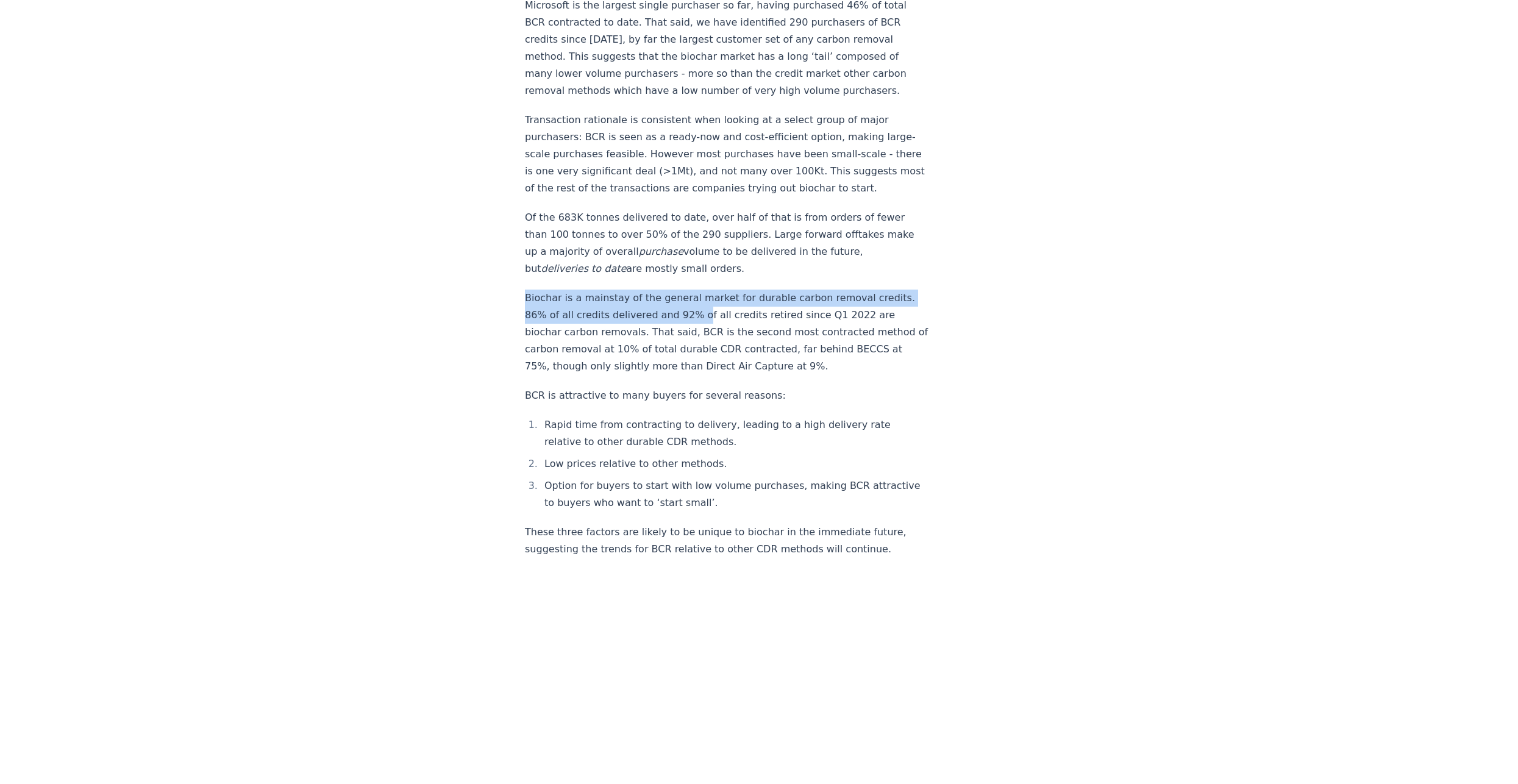
drag, startPoint x: 527, startPoint y: 276, endPoint x: 693, endPoint y: 302, distance: 168.0
click at [693, 302] on p "Biochar is a mainstay of the general market for durable carbon removal credits.…" at bounding box center [727, 332] width 404 height 86
drag, startPoint x: 693, startPoint y: 302, endPoint x: 654, endPoint y: 300, distance: 39.1
click at [693, 302] on p "Biochar is a mainstay of the general market for durable carbon removal credits.…" at bounding box center [727, 332] width 404 height 86
drag, startPoint x: 527, startPoint y: 294, endPoint x: 635, endPoint y: 306, distance: 108.7
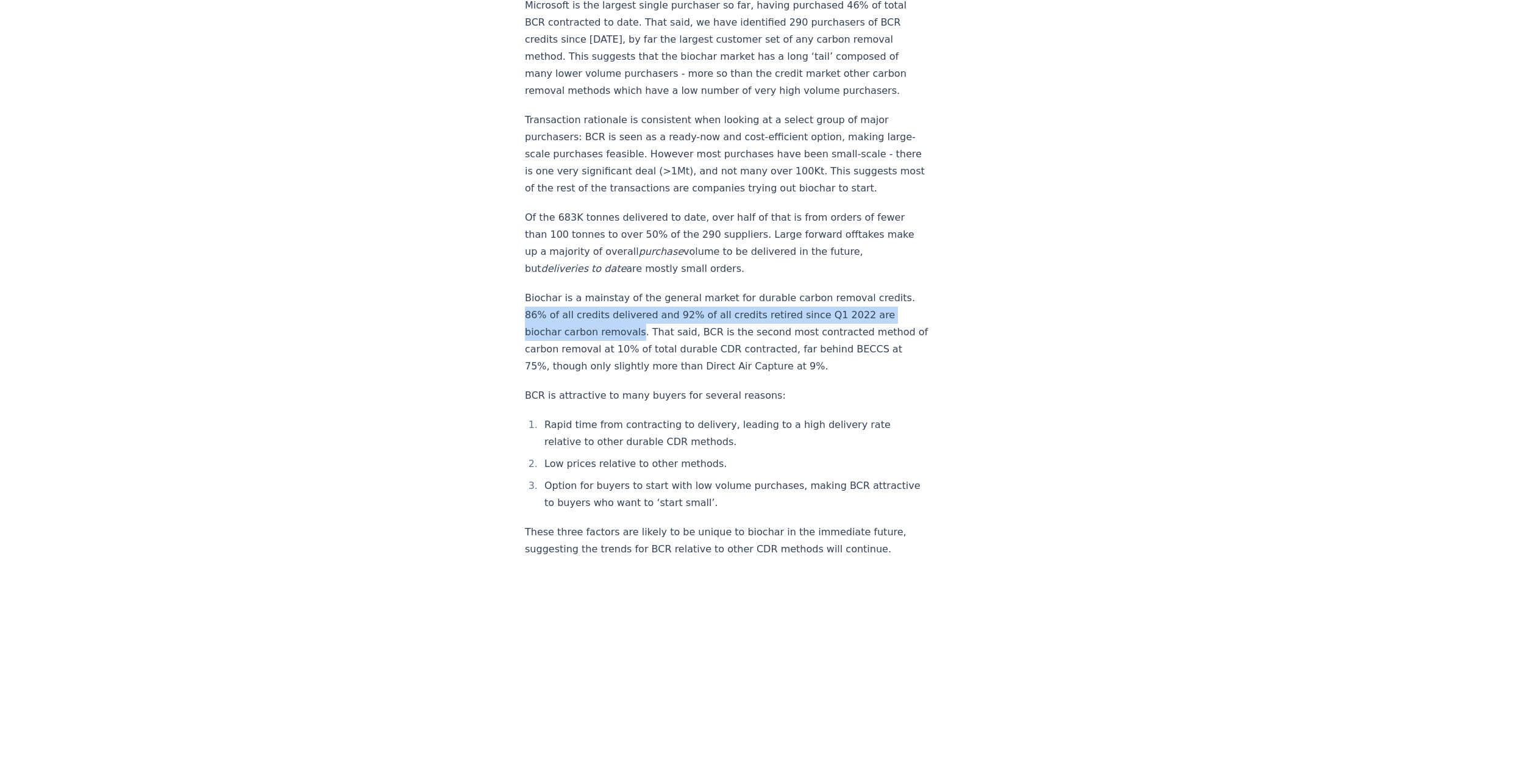
copy p "86% of all credits delivered and 92% of all credits retired since Q1 2022 are b…"
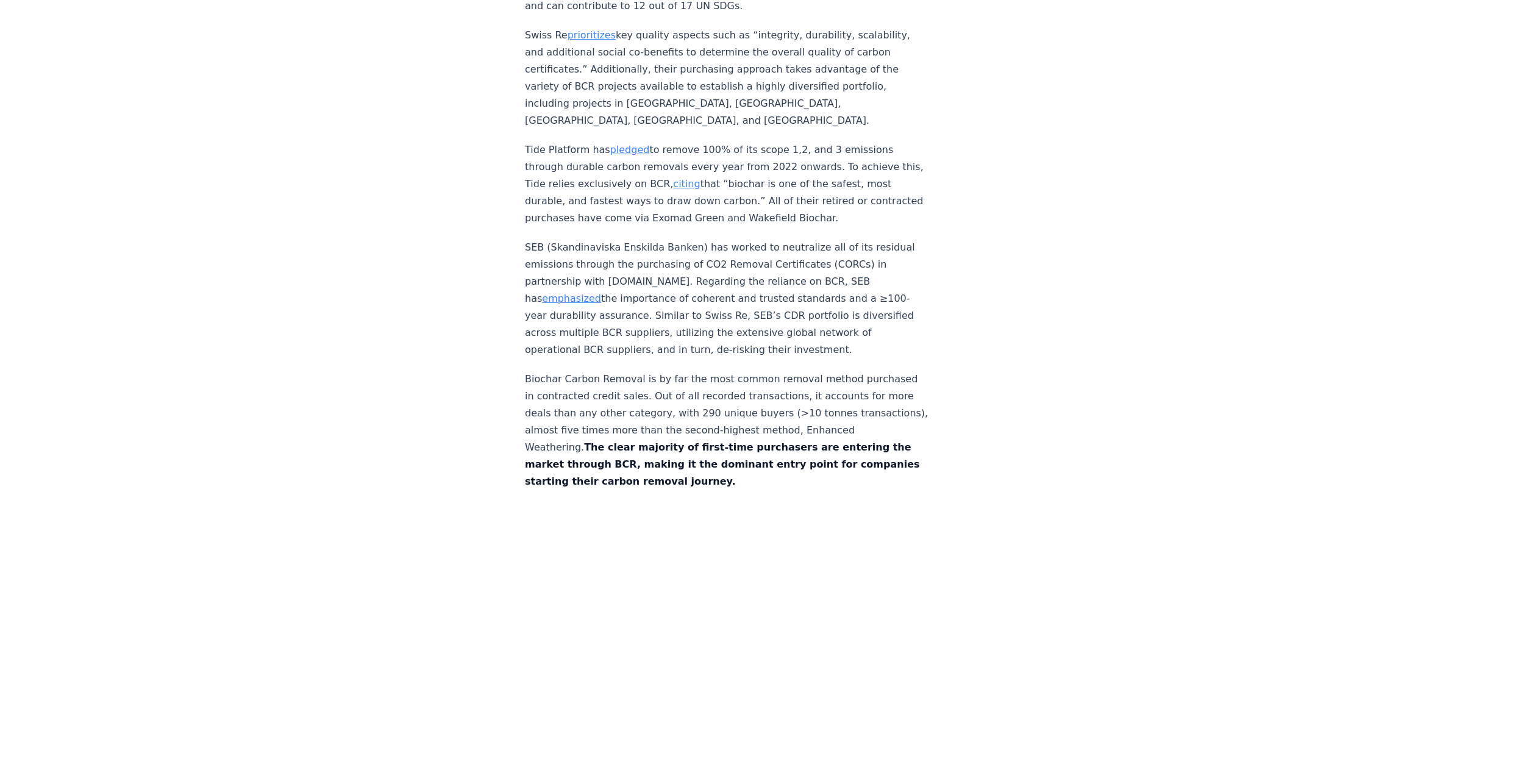
scroll to position [419, 0]
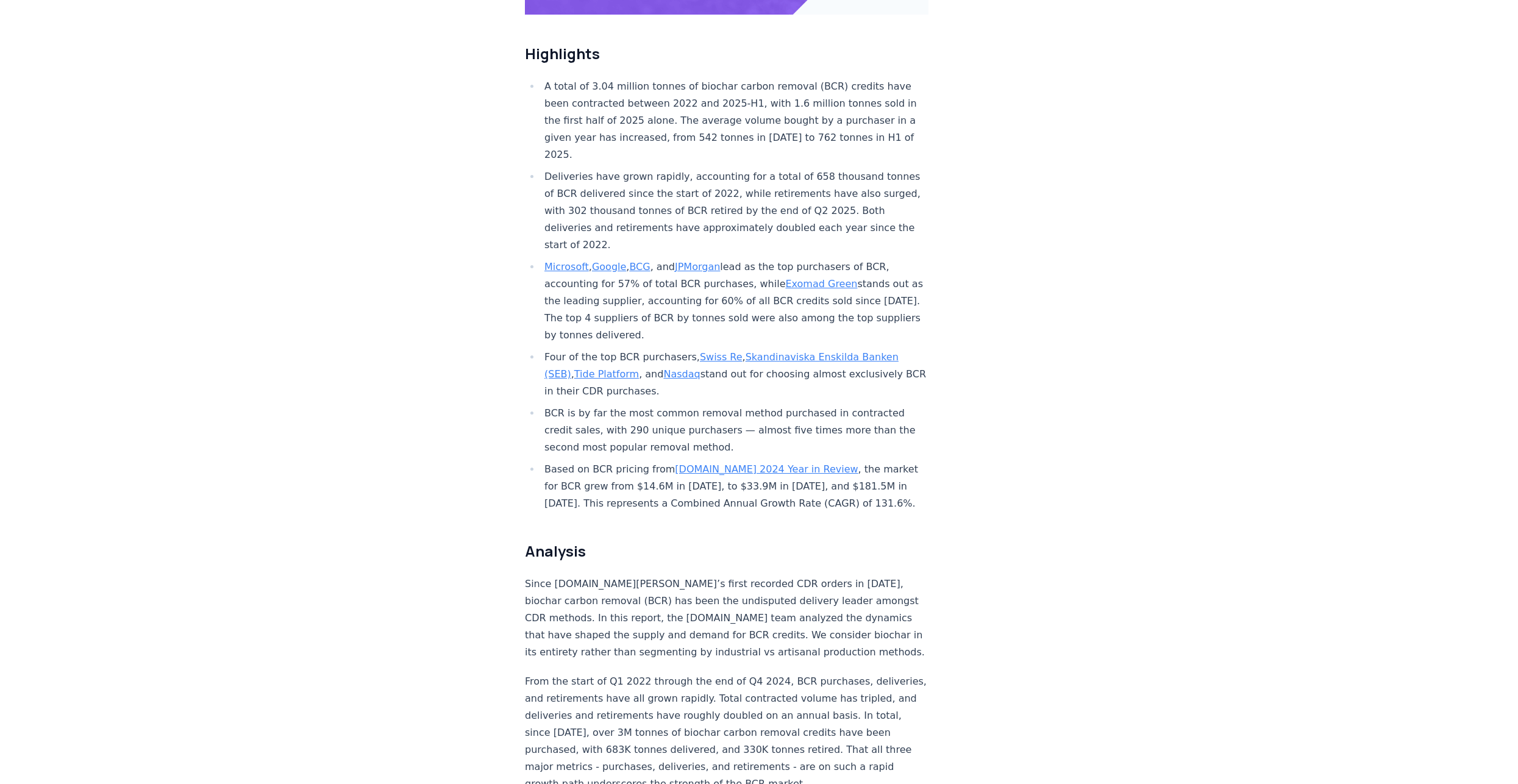
drag, startPoint x: 944, startPoint y: 407, endPoint x: 873, endPoint y: 408, distance: 71.0
click at [775, 405] on li "BCR is by far the most common removal method purchased in contracted credit sal…" at bounding box center [735, 430] width 388 height 51
click at [546, 404] on li "BCR is by far the most common removal method purchased in contracted credit sal…" at bounding box center [735, 430] width 388 height 51
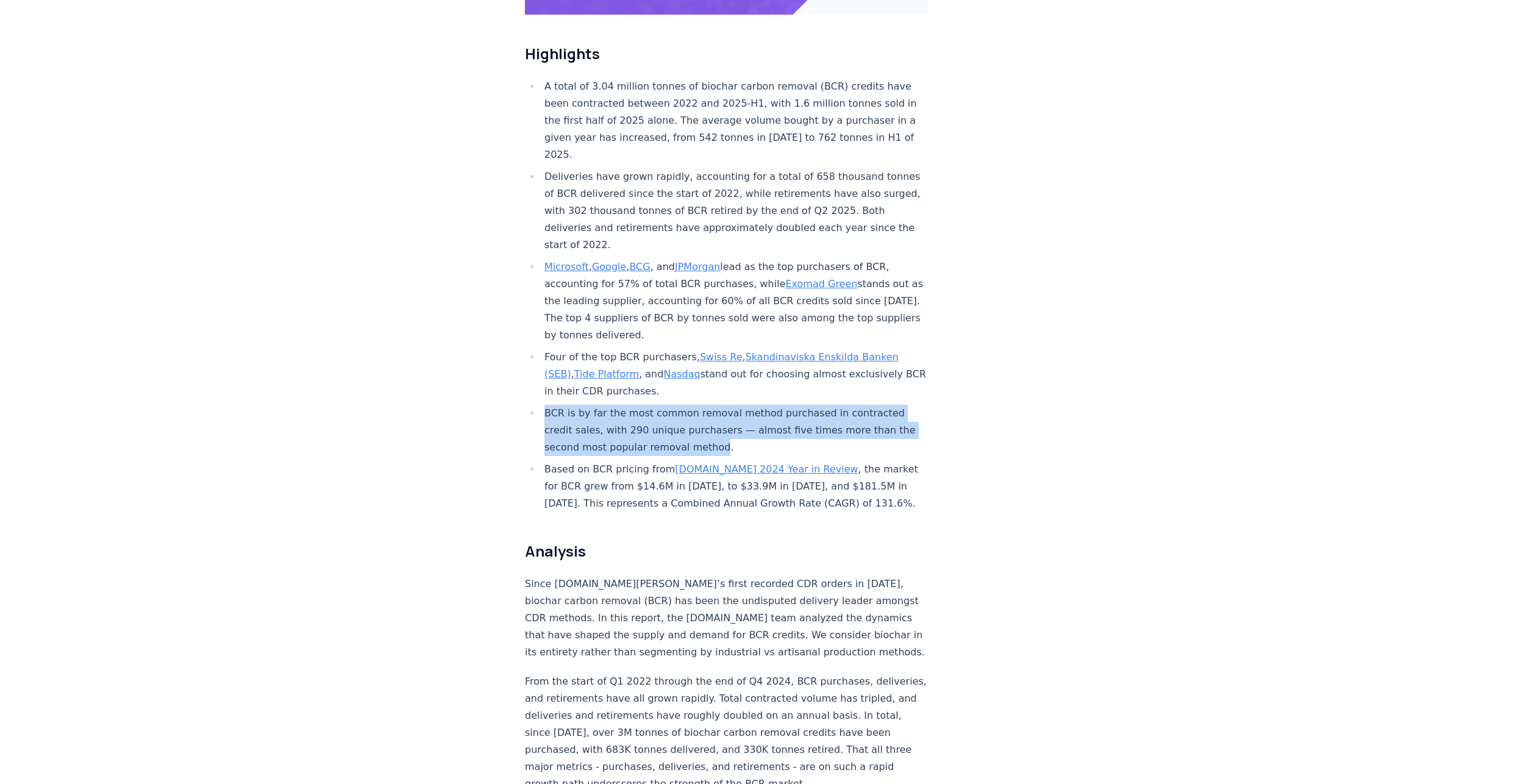
drag, startPoint x: 543, startPoint y: 374, endPoint x: 712, endPoint y: 411, distance: 173.0
click at [712, 411] on li "BCR is by far the most common removal method purchased in contracted credit sal…" at bounding box center [735, 430] width 388 height 51
copy li "BCR is by far the most common removal method purchased in contracted credit sal…"
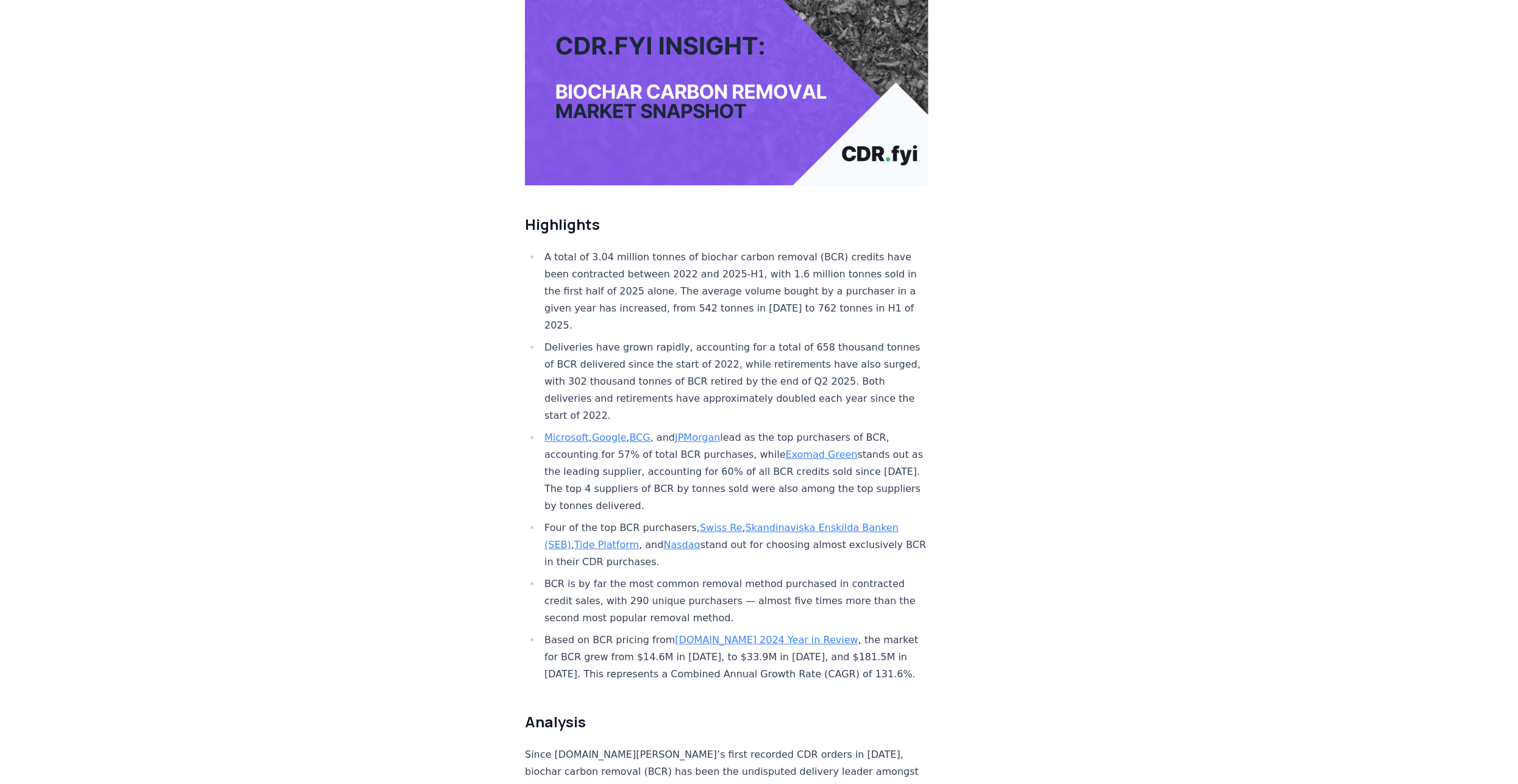
scroll to position [236, 0]
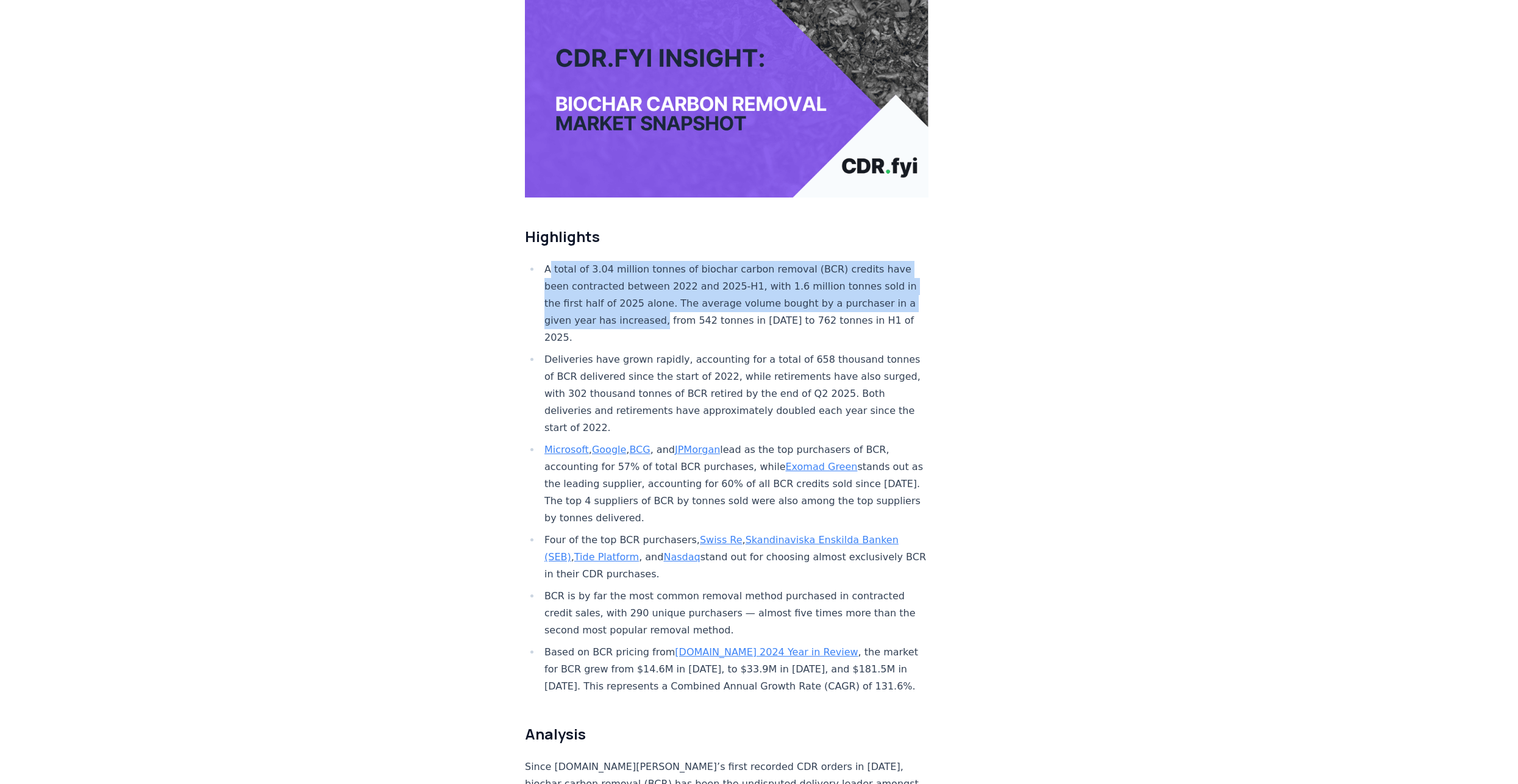
drag, startPoint x: 551, startPoint y: 233, endPoint x: 675, endPoint y: 282, distance: 133.3
click at [675, 282] on li "A total of 3.04 million tonnes of biochar carbon removal (BCR) credits have bee…" at bounding box center [735, 303] width 388 height 86
click at [675, 282] on li "A total of 3.04 million tonnes of biochar carbon removal (BCR) credits have bee…" at bounding box center [735, 303] width 388 height 86
drag, startPoint x: 664, startPoint y: 303, endPoint x: 542, endPoint y: 230, distance: 142.2
click at [542, 261] on li "A total of 3.04 million tonnes of biochar carbon removal (BCR) credits have bee…" at bounding box center [735, 303] width 388 height 86
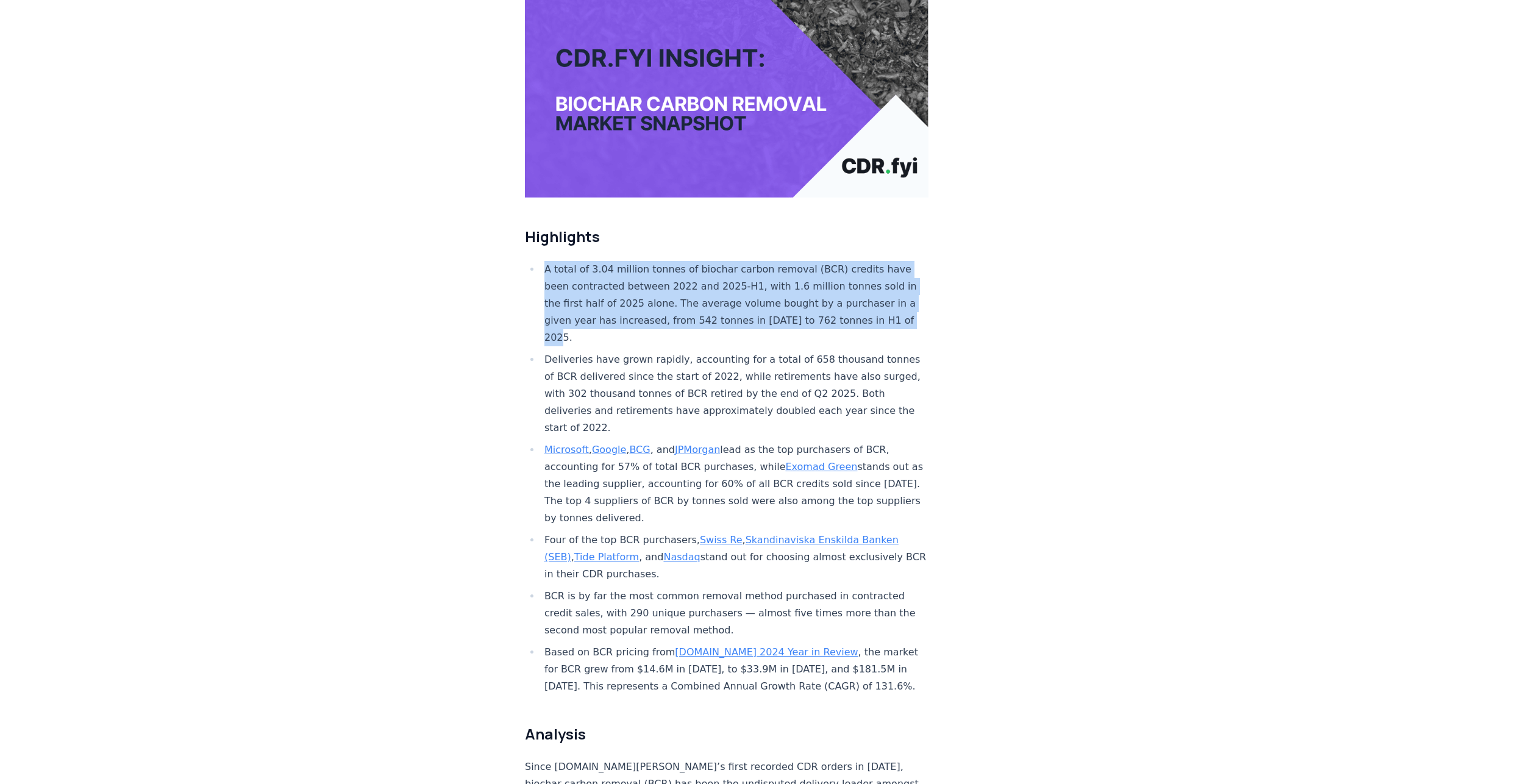
copy li "A total of 3.04 million tonnes of biochar carbon removal (BCR) credits have bee…"
click at [715, 295] on li "A total of 3.04 million tonnes of biochar carbon removal (BCR) credits have bee…" at bounding box center [735, 303] width 388 height 86
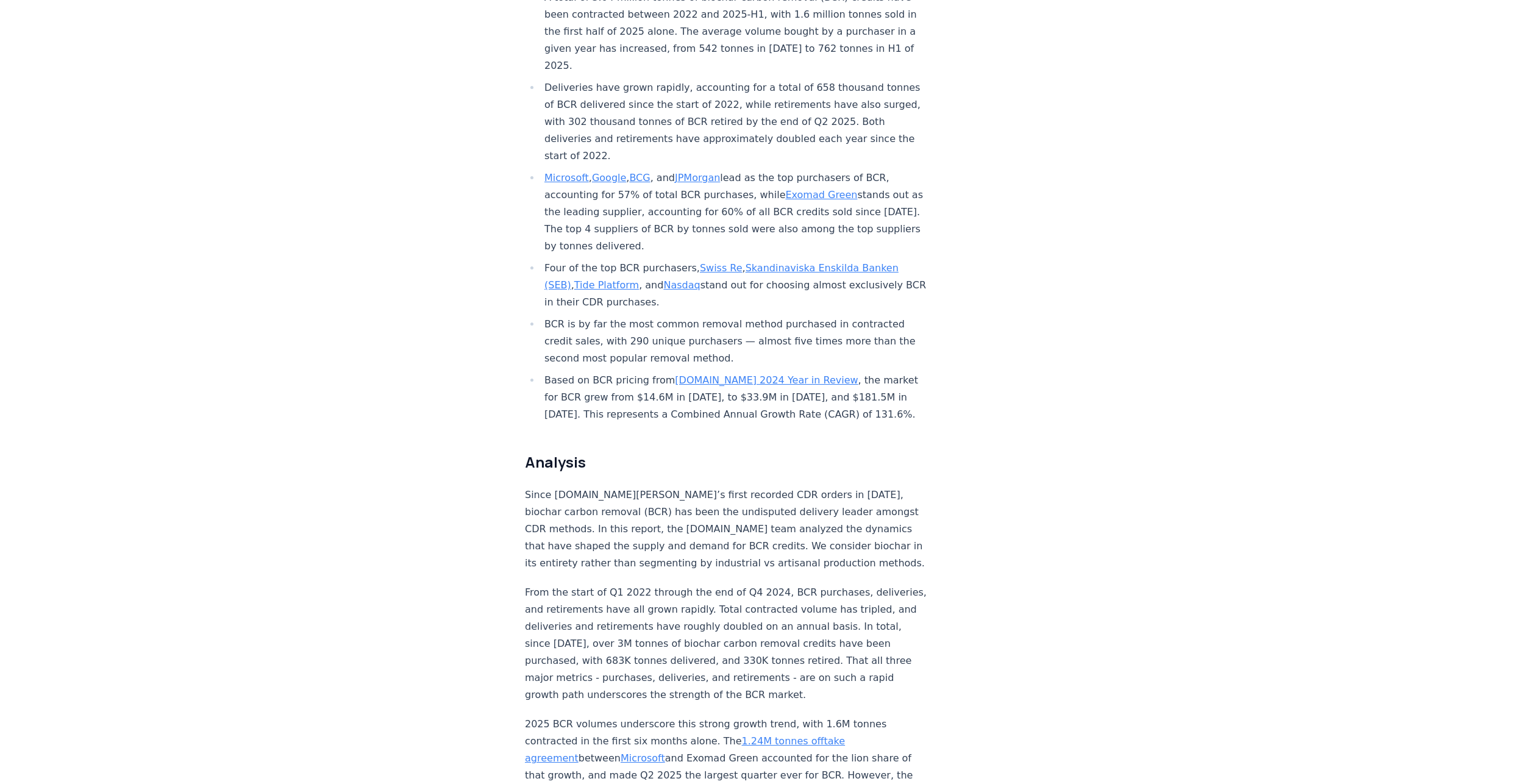
scroll to position [541, 0]
